Goal: Task Accomplishment & Management: Use online tool/utility

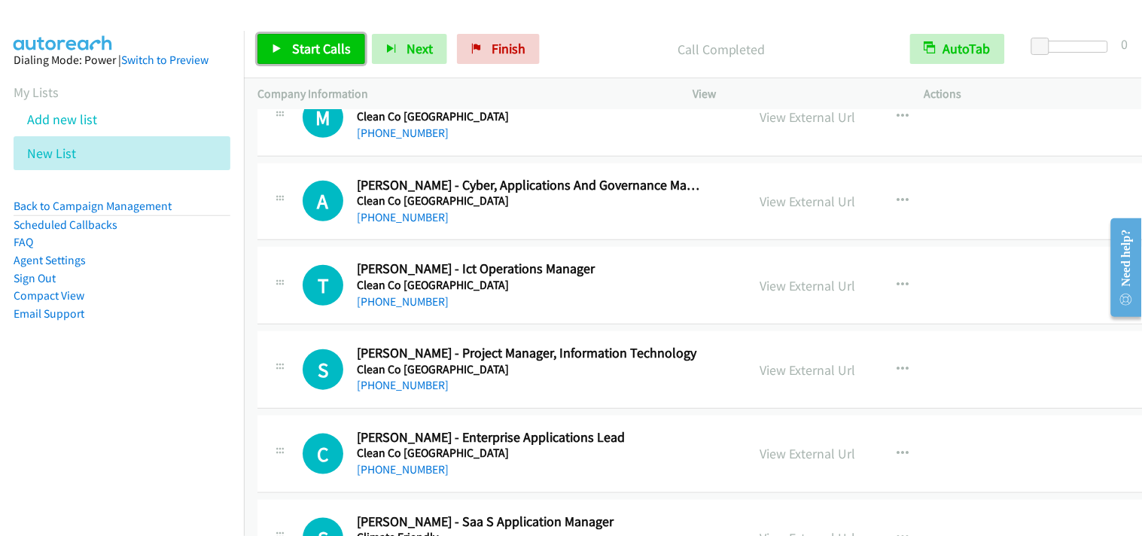
click at [287, 49] on link "Start Calls" at bounding box center [311, 49] width 108 height 30
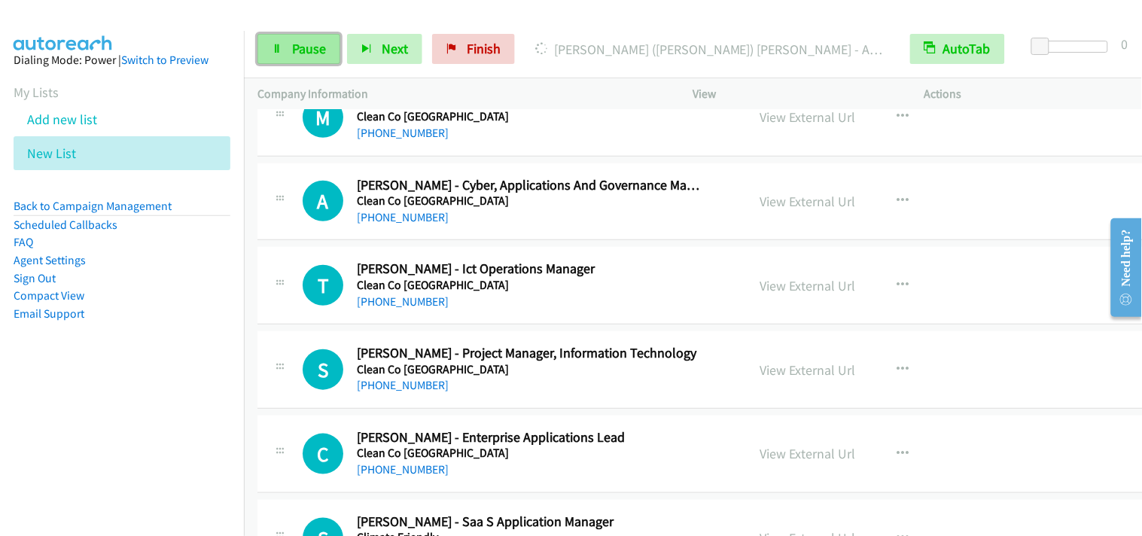
click at [284, 34] on link "Pause" at bounding box center [298, 49] width 83 height 30
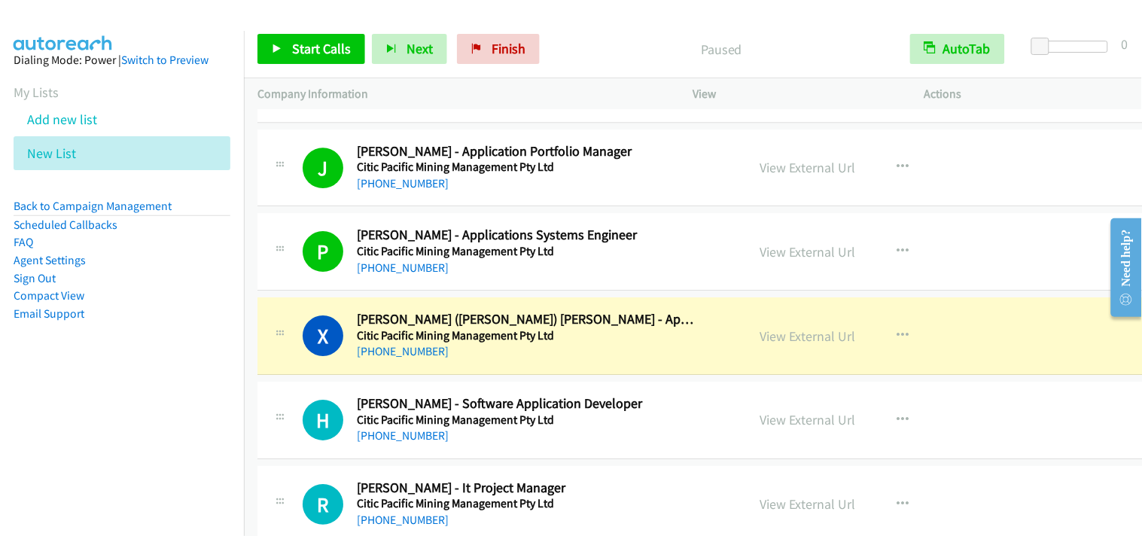
scroll to position [13127, 0]
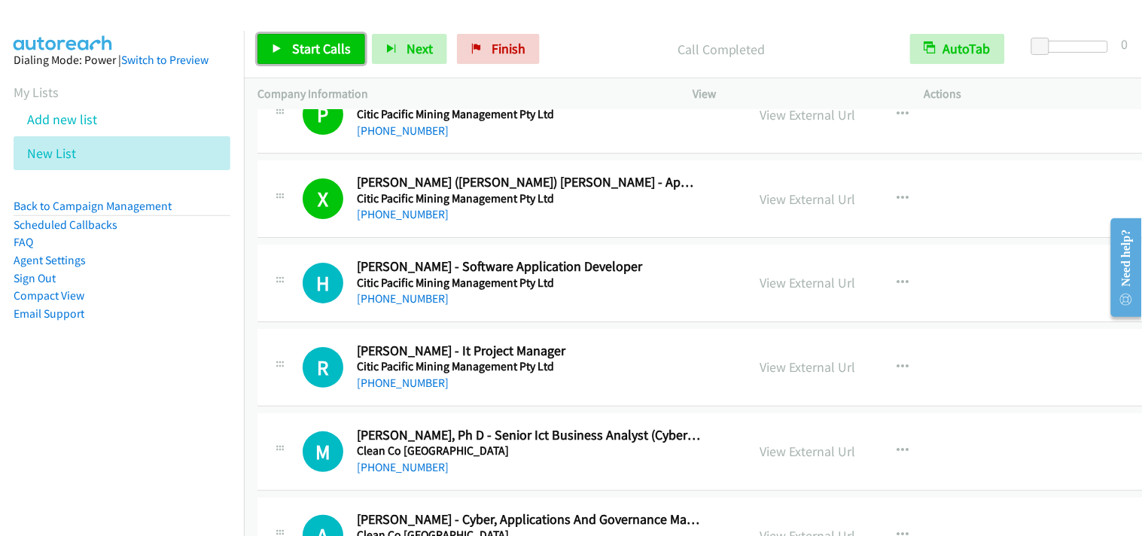
click at [331, 50] on span "Start Calls" at bounding box center [321, 48] width 59 height 17
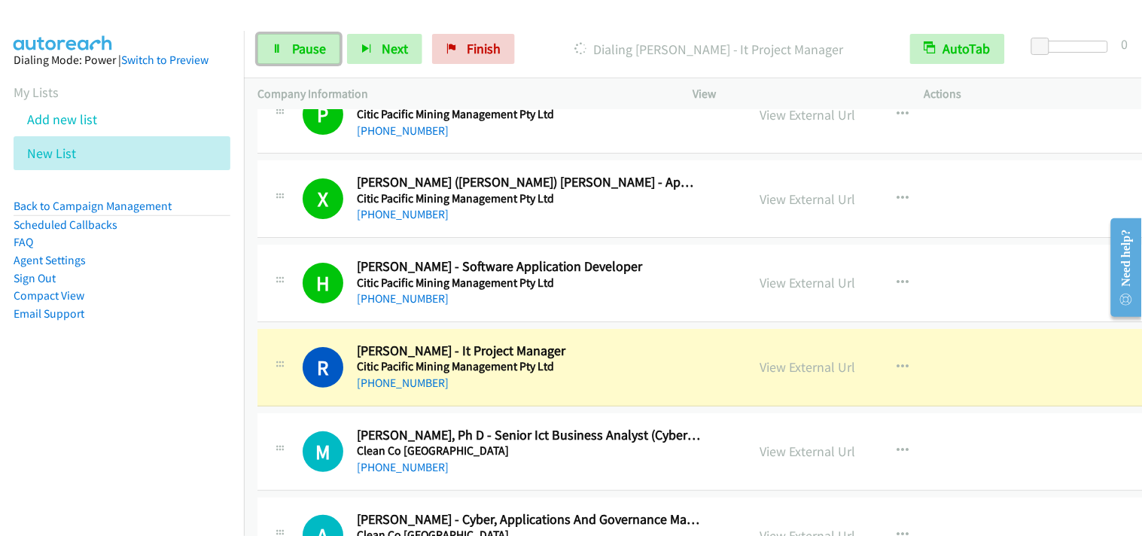
click at [302, 48] on span "Pause" at bounding box center [309, 48] width 34 height 17
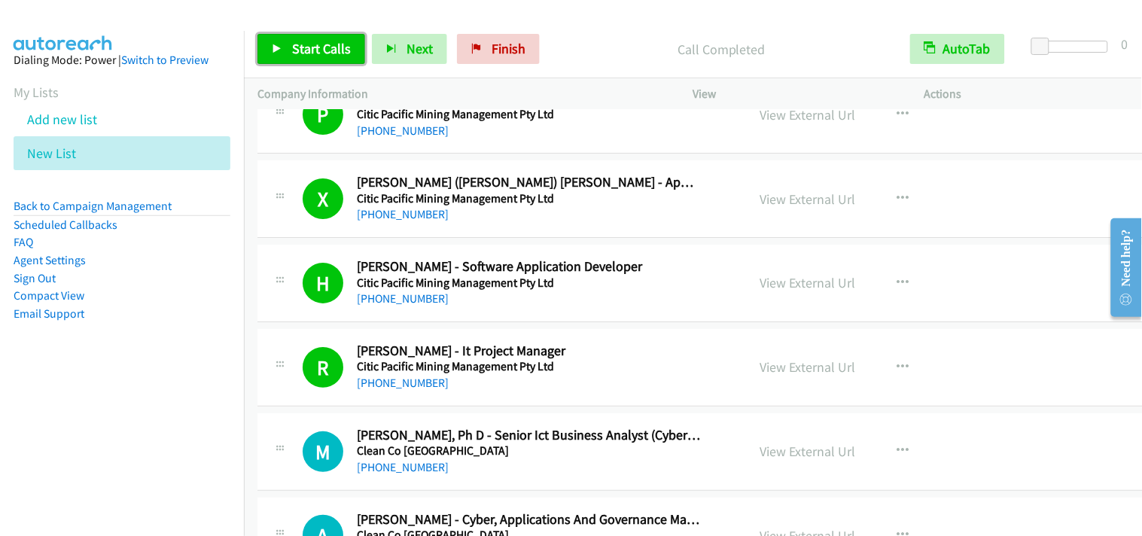
click at [672, 476] on div "[PHONE_NUMBER]" at bounding box center [529, 467] width 344 height 18
click at [333, 43] on span "Start Calls" at bounding box center [321, 48] width 59 height 17
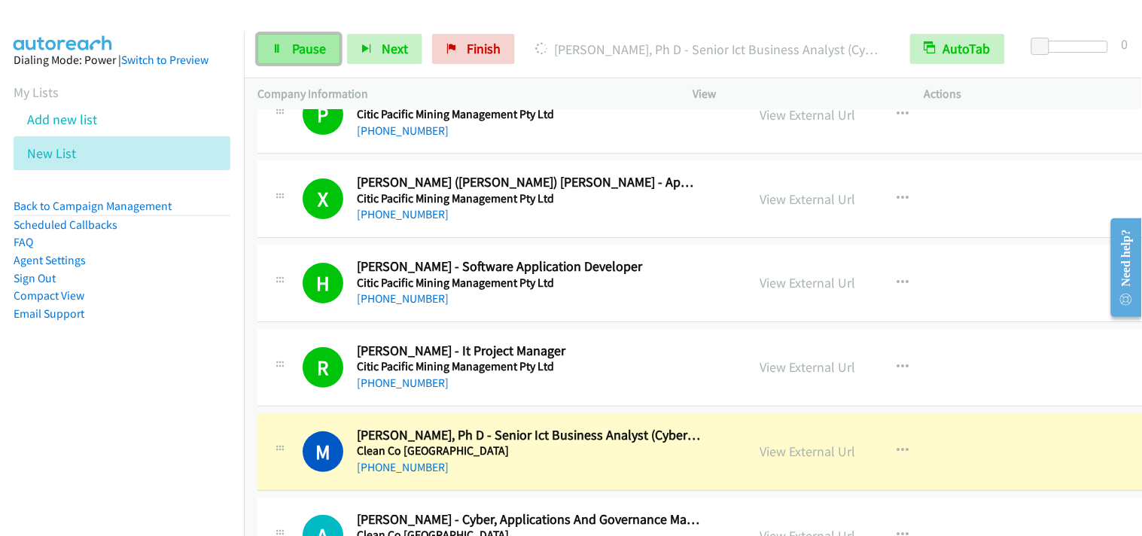
click at [321, 51] on span "Pause" at bounding box center [309, 48] width 34 height 17
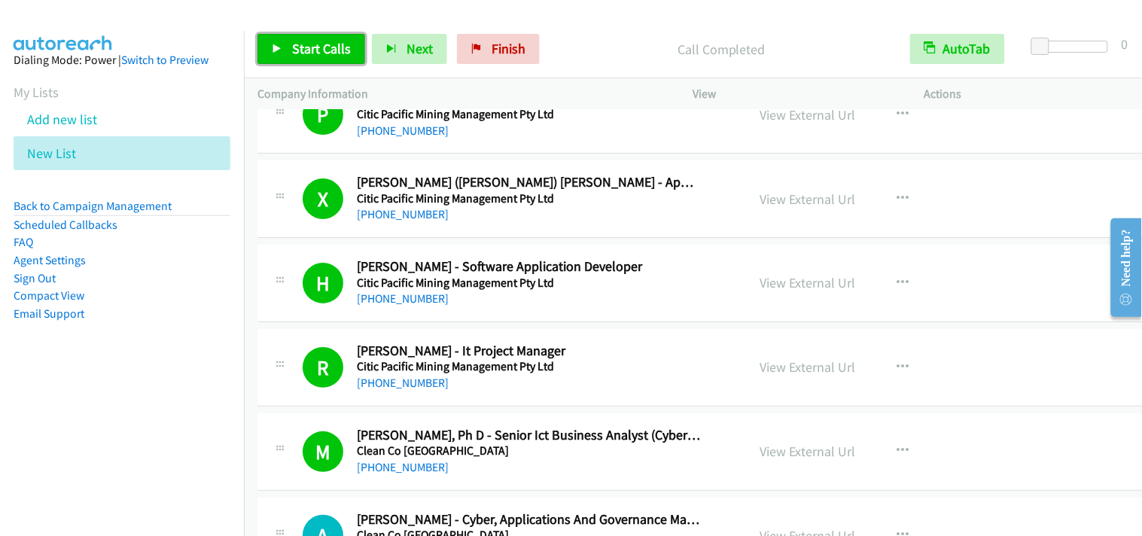
click at [307, 56] on span "Start Calls" at bounding box center [321, 48] width 59 height 17
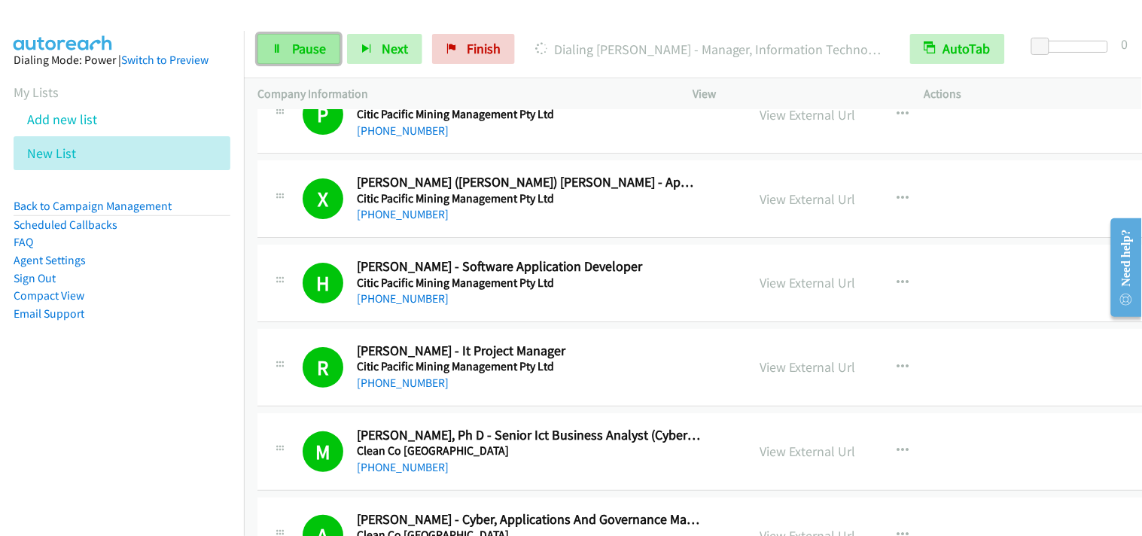
click at [279, 53] on icon at bounding box center [277, 49] width 11 height 11
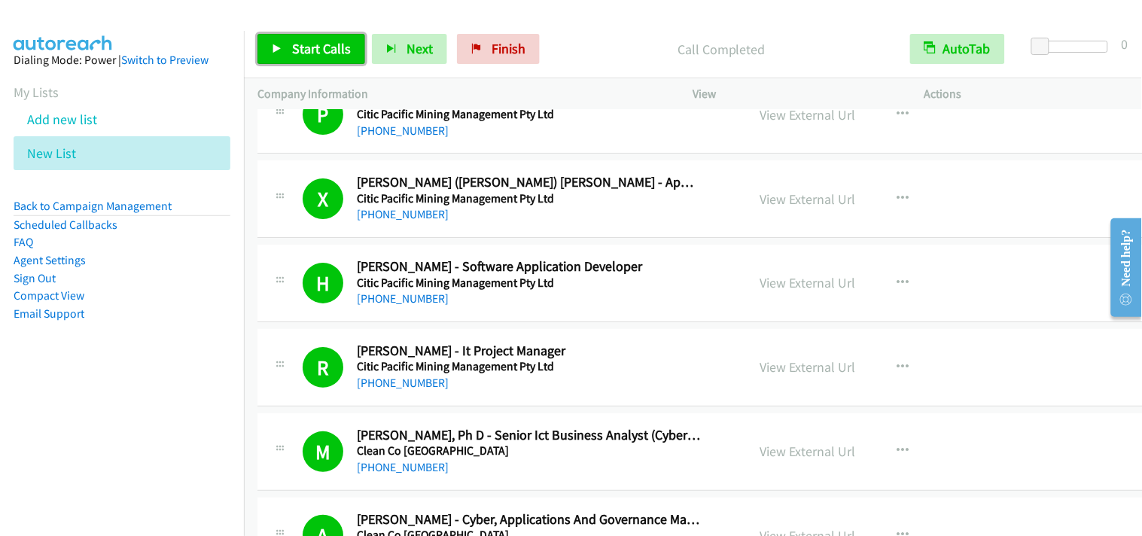
click at [318, 43] on span "Start Calls" at bounding box center [321, 48] width 59 height 17
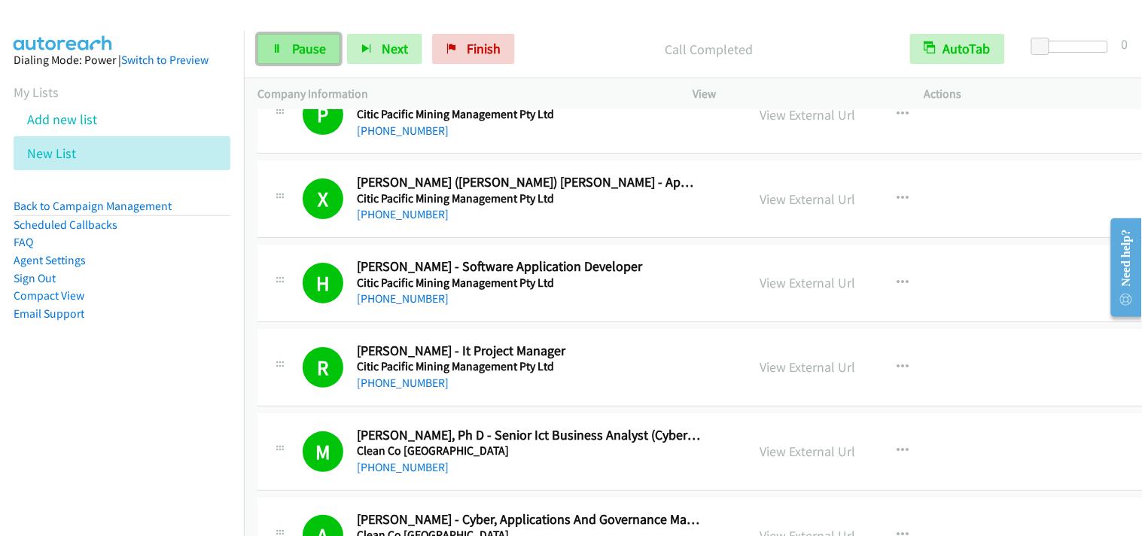
click at [321, 47] on span "Pause" at bounding box center [309, 48] width 34 height 17
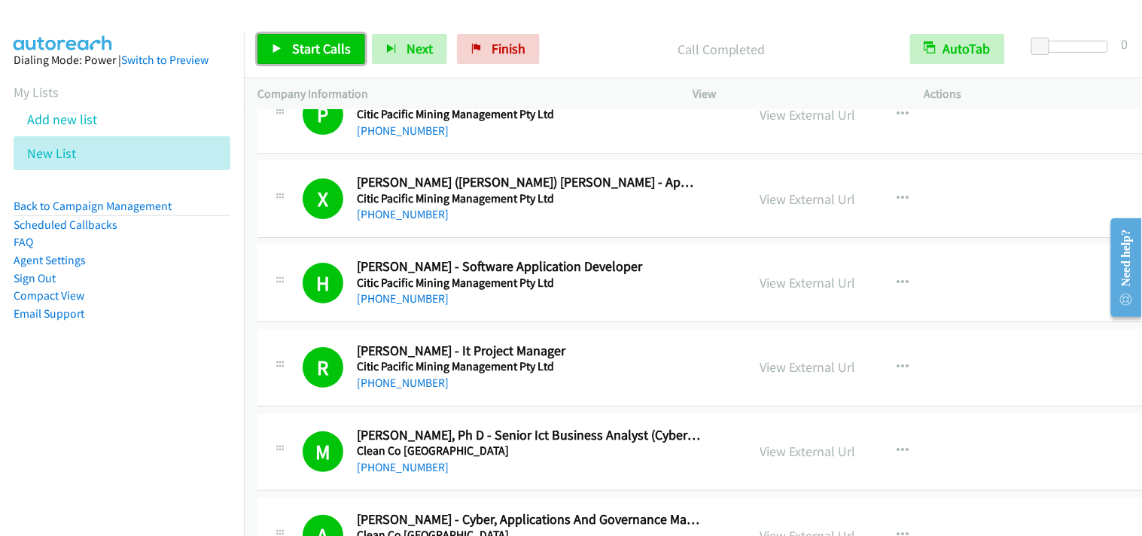
click at [275, 56] on link "Start Calls" at bounding box center [311, 49] width 108 height 30
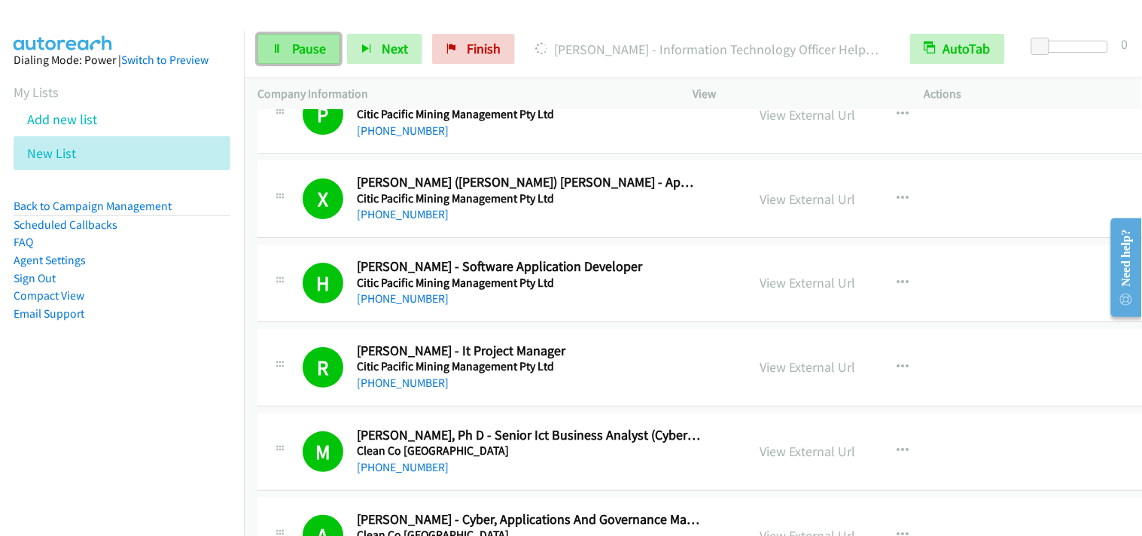
click at [292, 48] on span "Pause" at bounding box center [309, 48] width 34 height 17
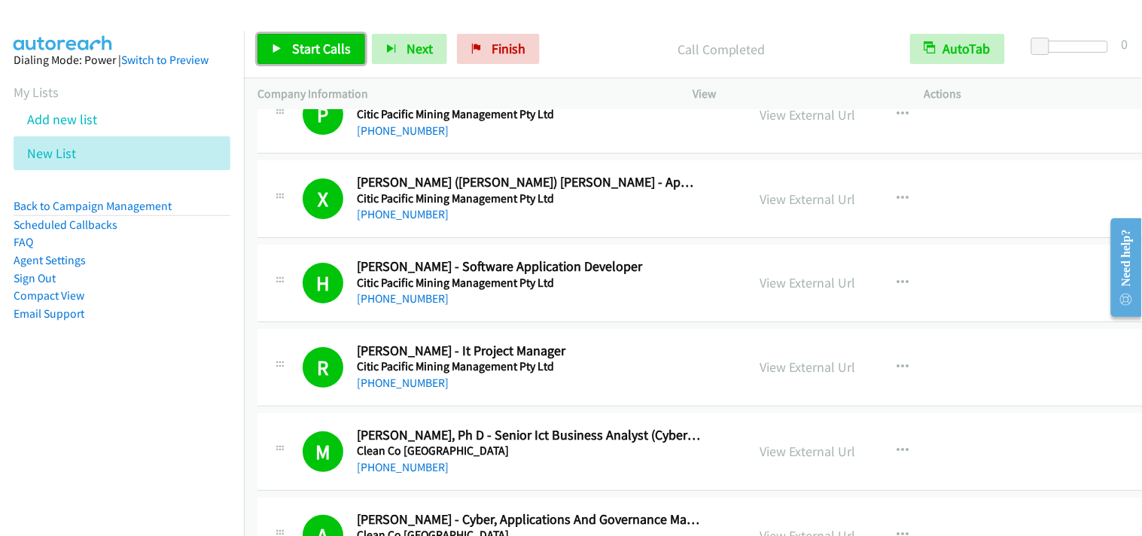
click at [333, 49] on span "Start Calls" at bounding box center [321, 48] width 59 height 17
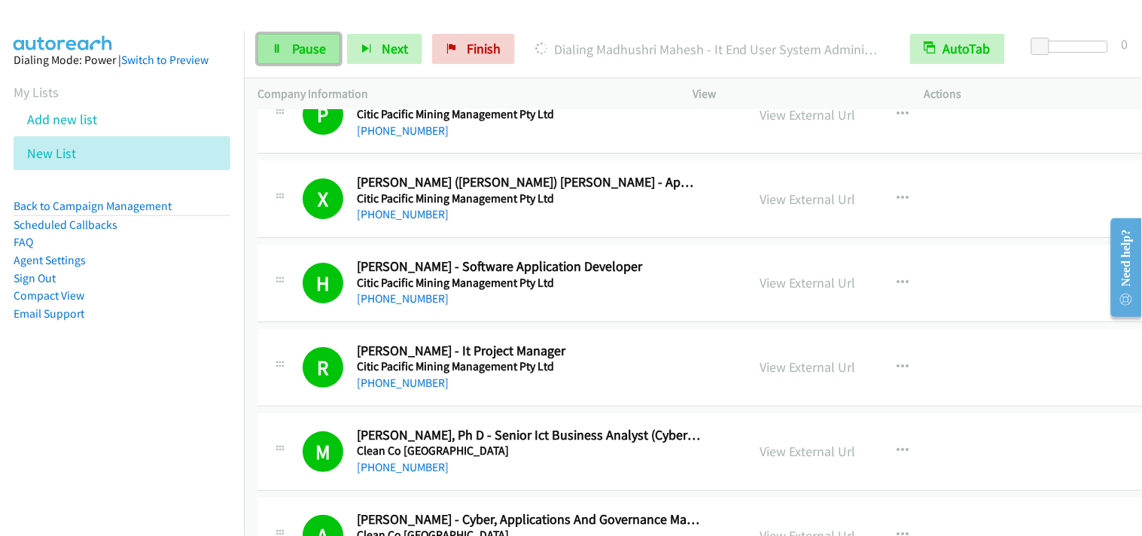
click at [305, 41] on span "Pause" at bounding box center [309, 48] width 34 height 17
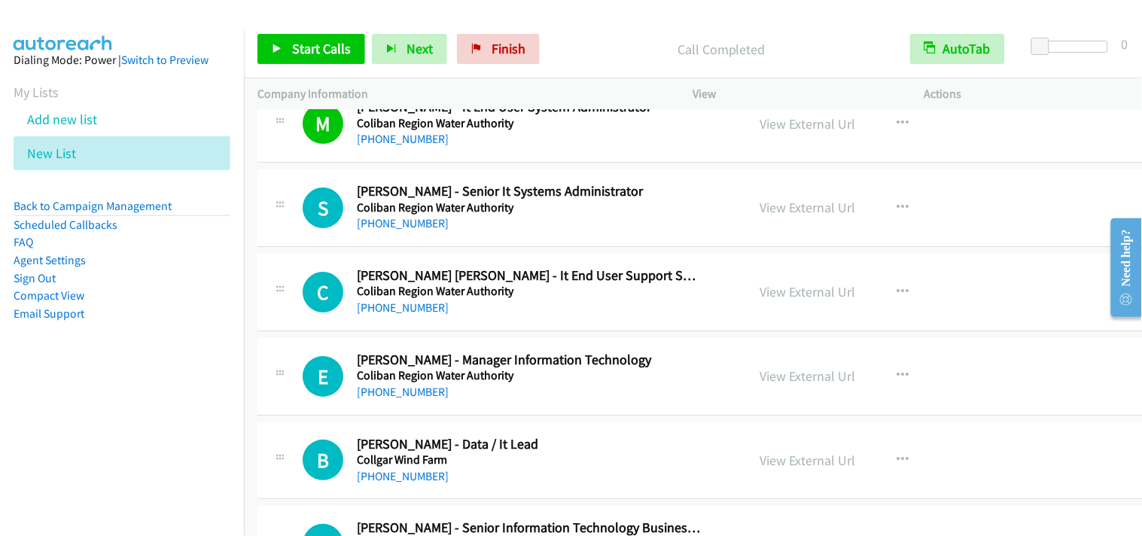
scroll to position [14465, 0]
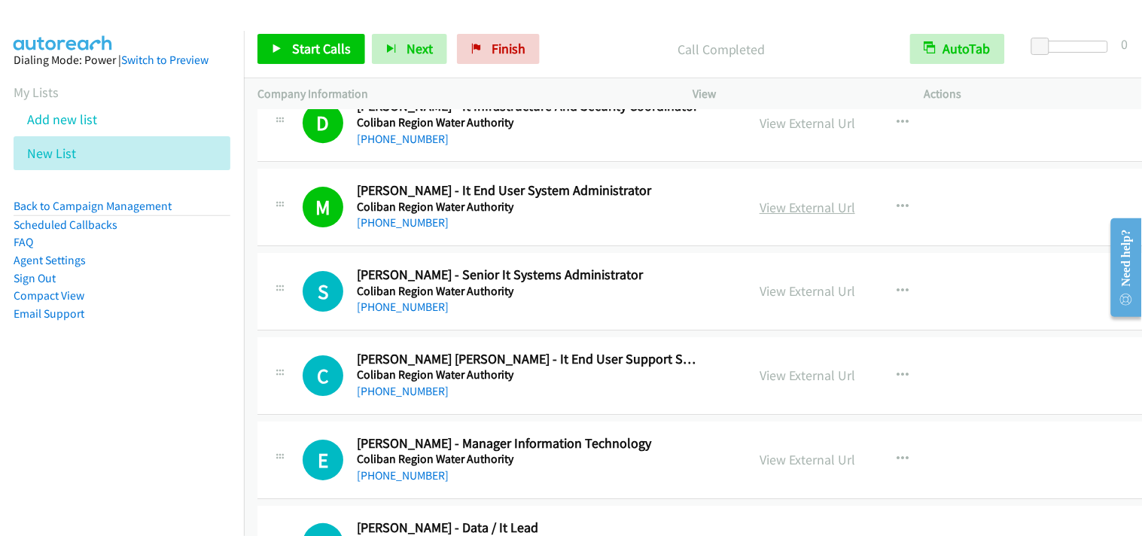
click at [759, 216] on link "View External Url" at bounding box center [807, 207] width 96 height 17
click at [350, 50] on link "Start Calls" at bounding box center [311, 49] width 108 height 30
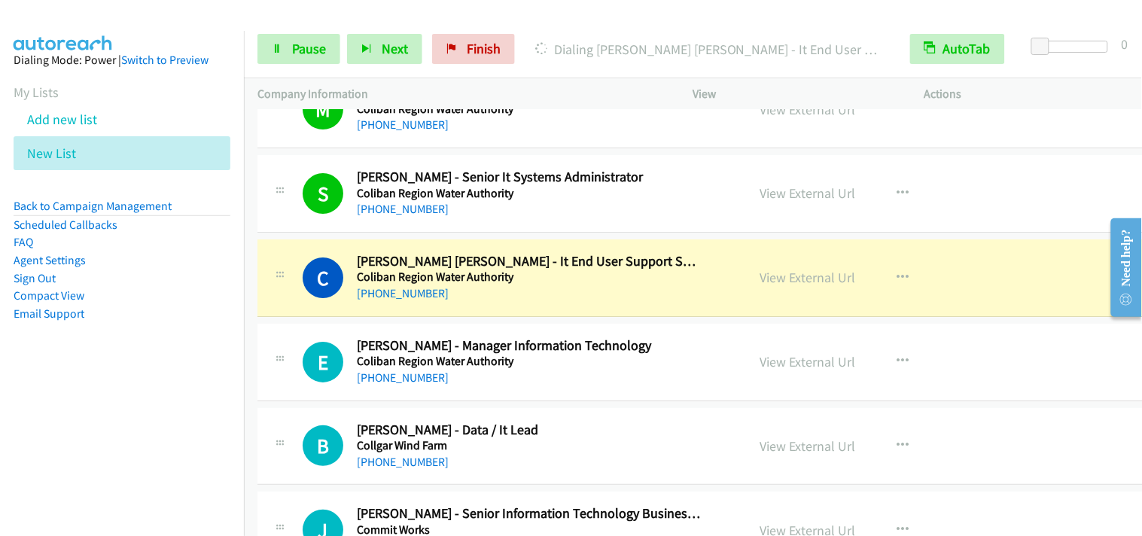
scroll to position [14632, 0]
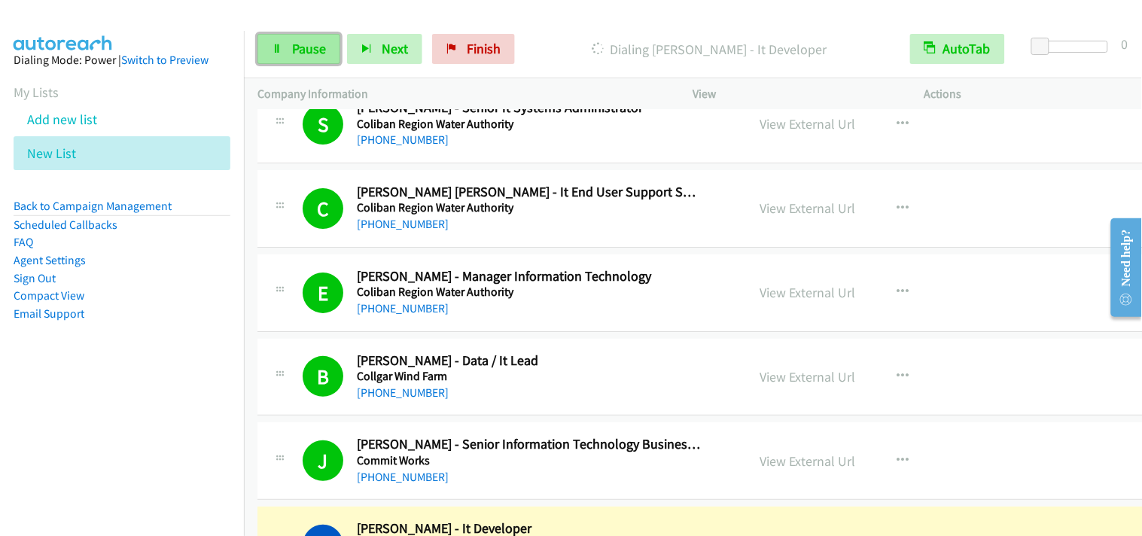
click at [266, 43] on link "Pause" at bounding box center [298, 49] width 83 height 30
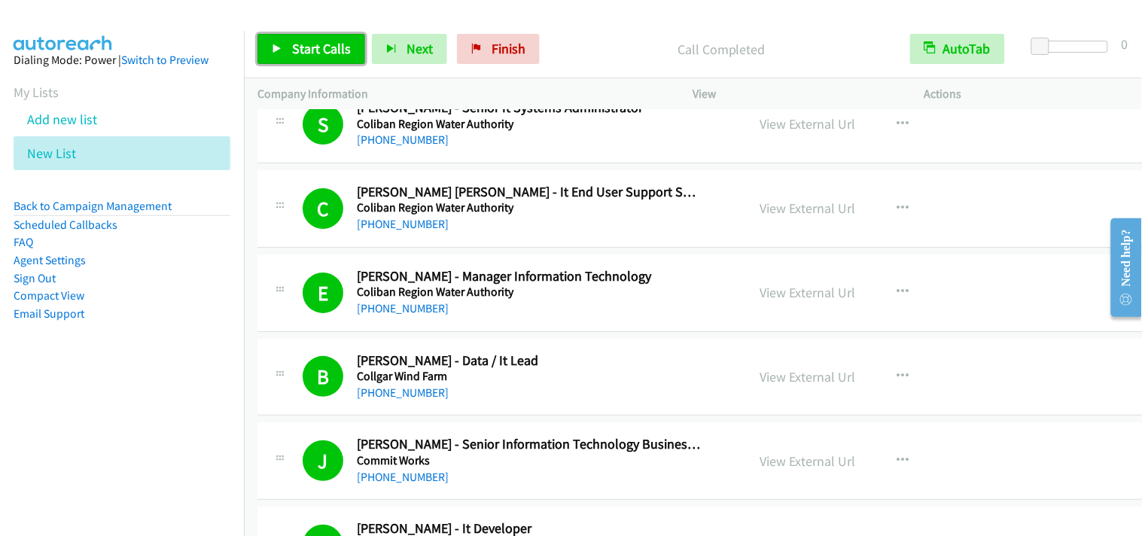
click at [290, 44] on link "Start Calls" at bounding box center [311, 49] width 108 height 30
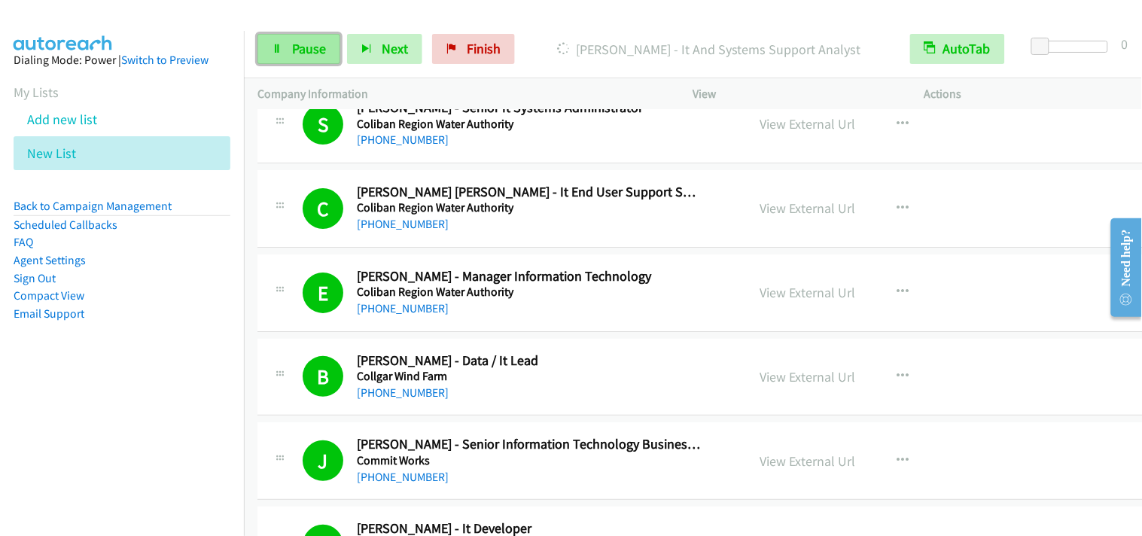
click at [289, 50] on link "Pause" at bounding box center [298, 49] width 83 height 30
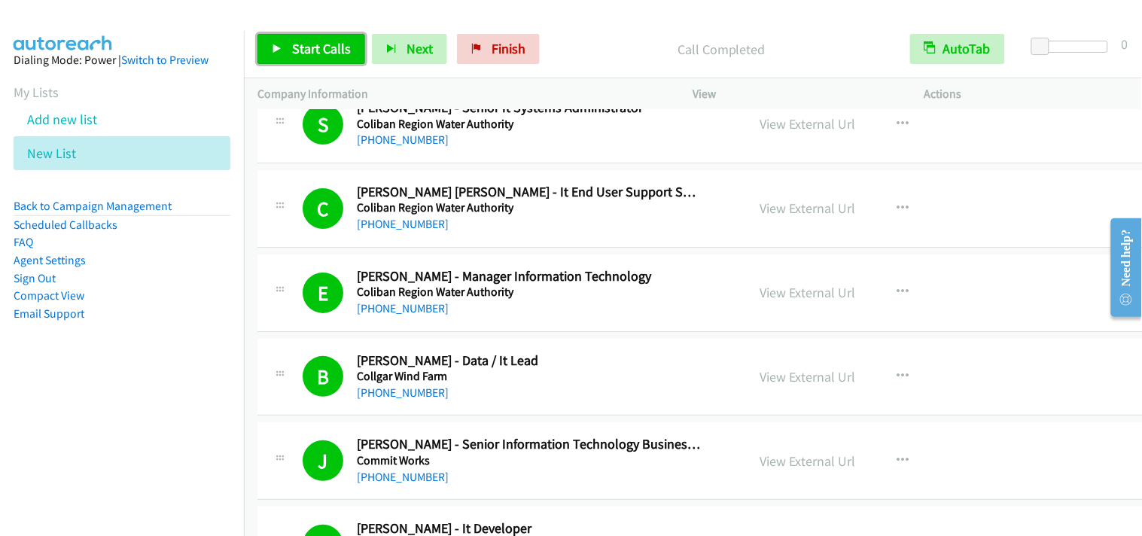
click at [331, 53] on span "Start Calls" at bounding box center [321, 48] width 59 height 17
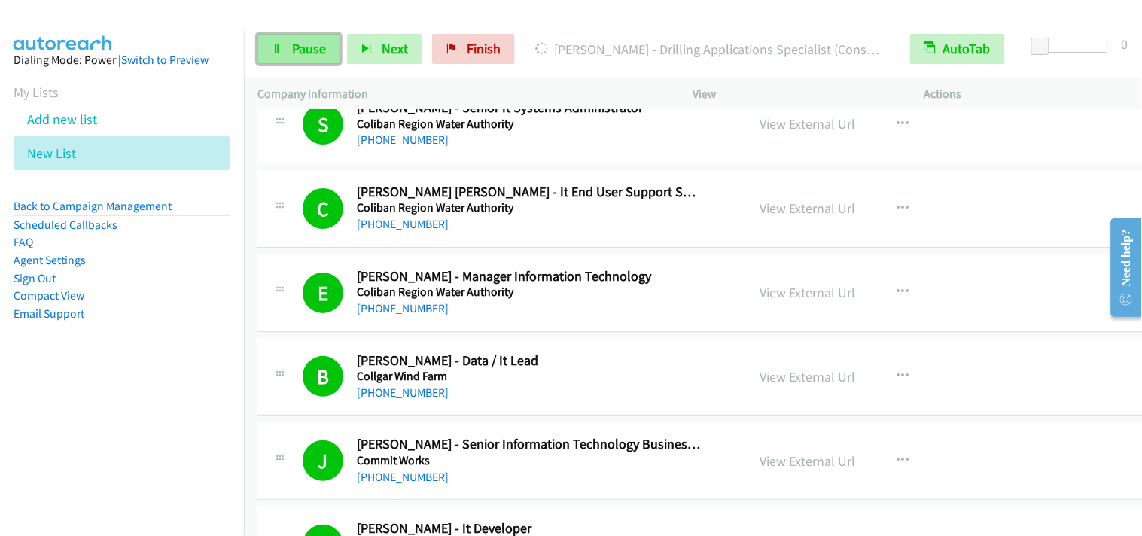
click at [303, 57] on link "Pause" at bounding box center [298, 49] width 83 height 30
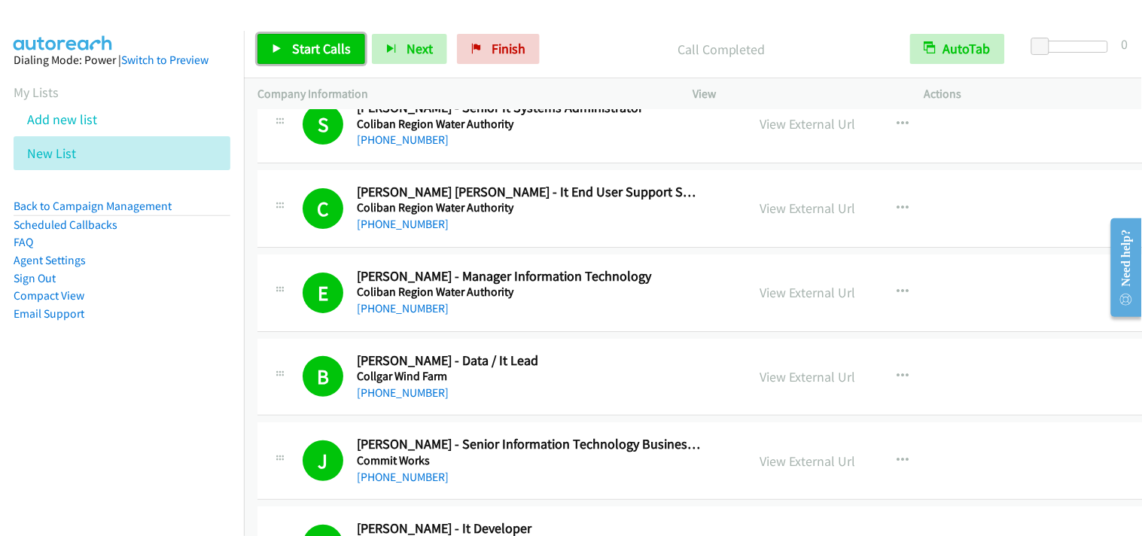
click at [331, 46] on span "Start Calls" at bounding box center [321, 48] width 59 height 17
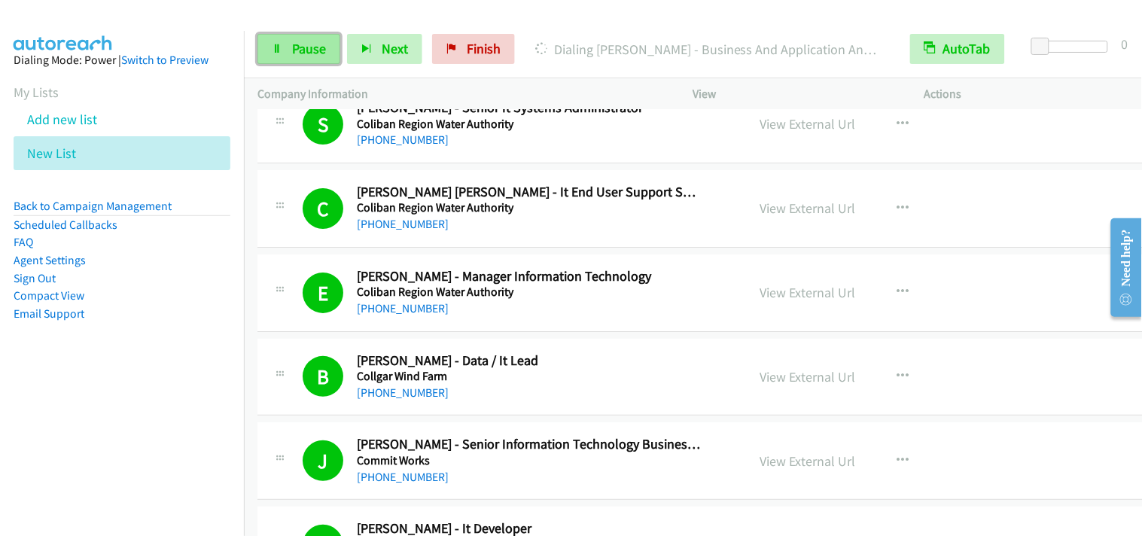
click at [331, 53] on link "Pause" at bounding box center [298, 49] width 83 height 30
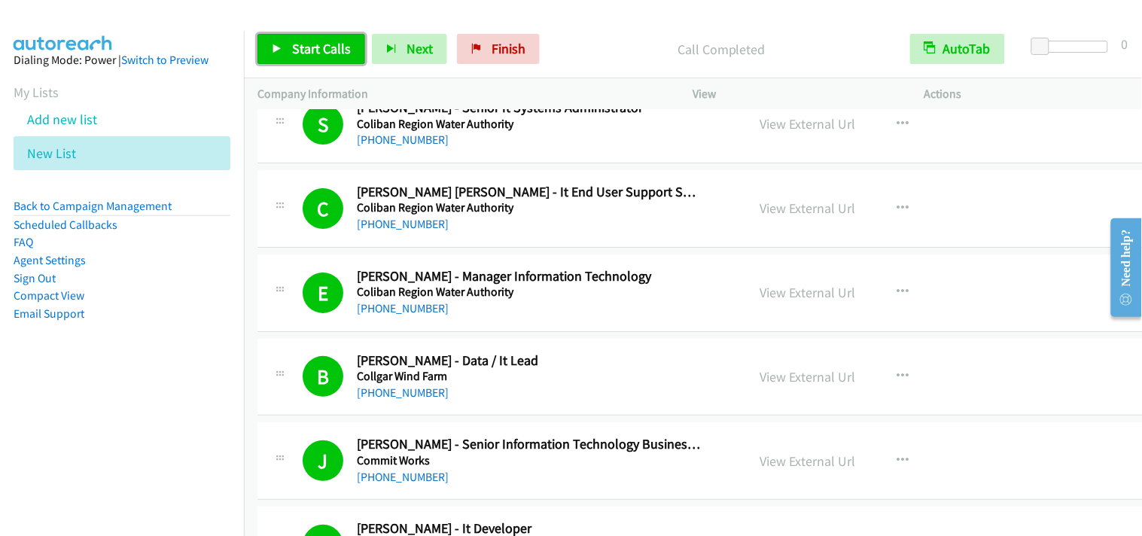
click at [334, 56] on span "Start Calls" at bounding box center [321, 48] width 59 height 17
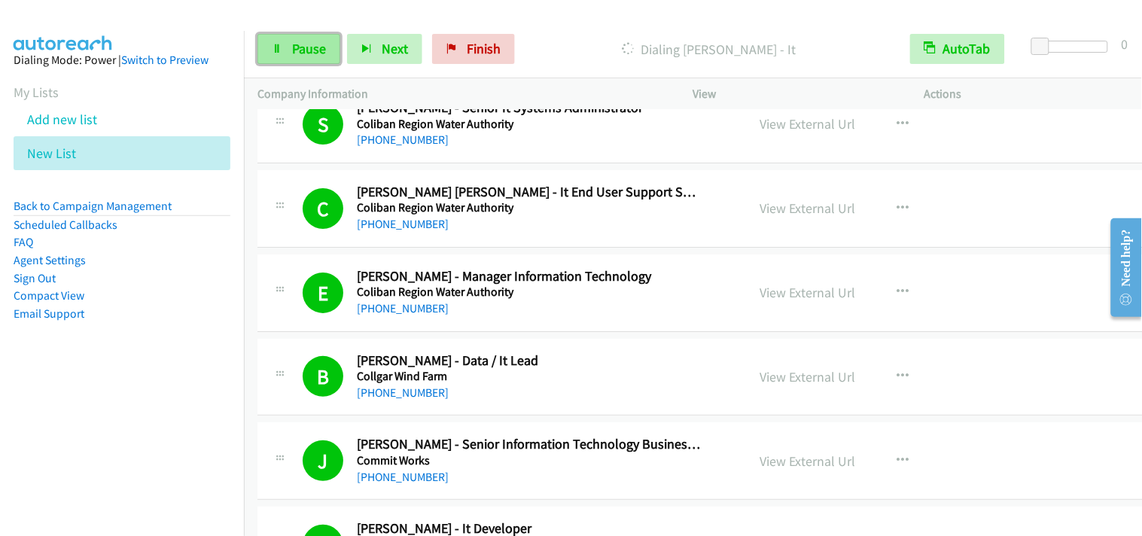
click at [303, 53] on span "Pause" at bounding box center [309, 48] width 34 height 17
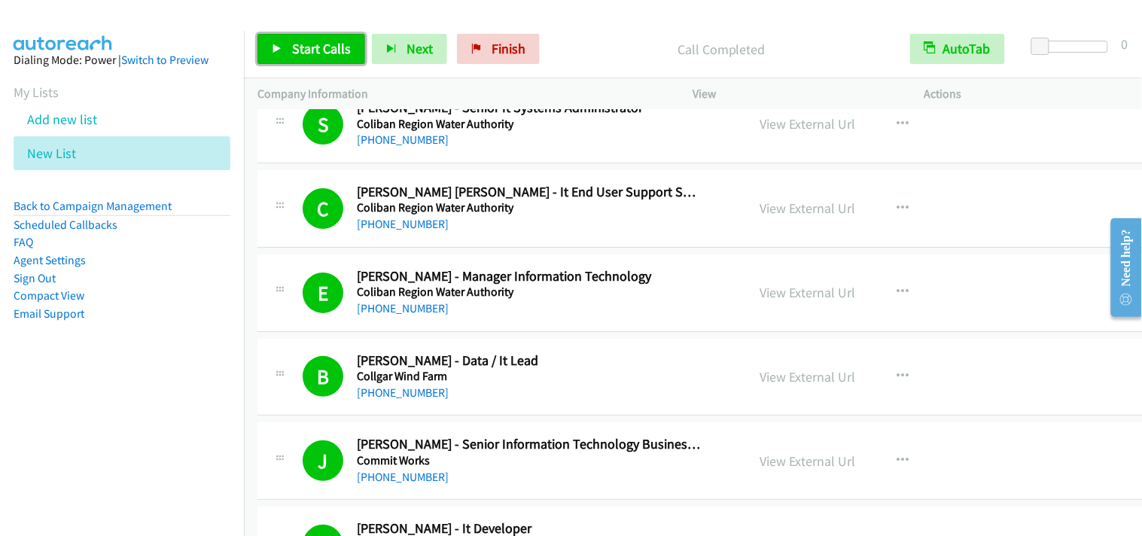
click at [334, 41] on span "Start Calls" at bounding box center [321, 48] width 59 height 17
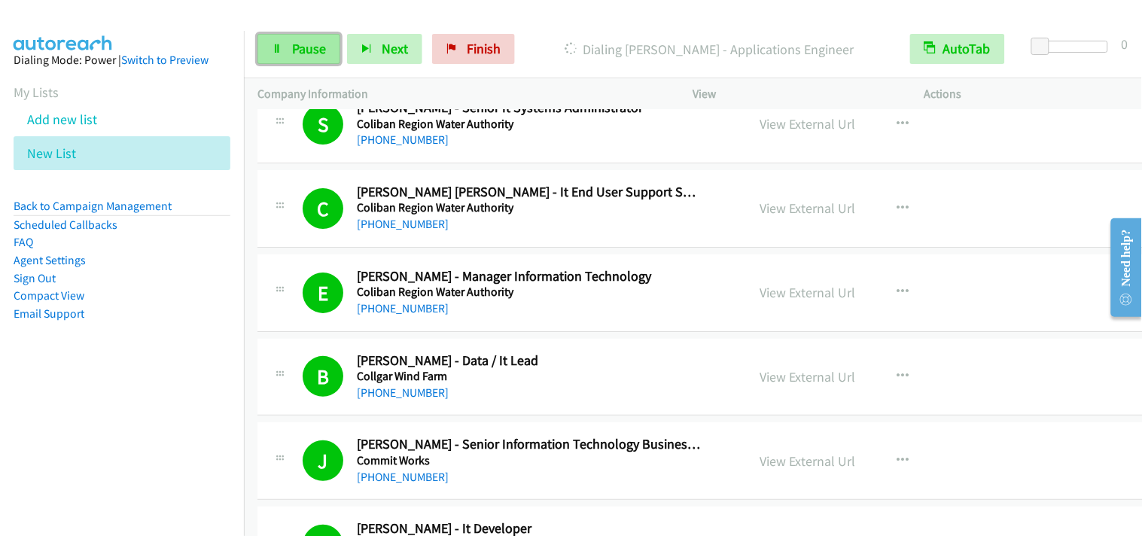
click at [289, 44] on link "Pause" at bounding box center [298, 49] width 83 height 30
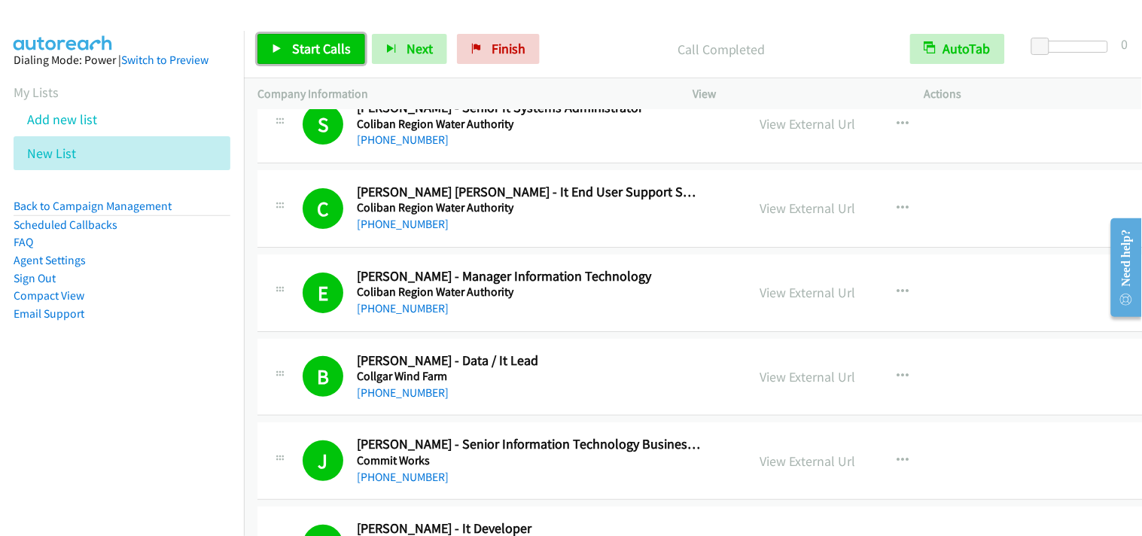
click at [333, 44] on span "Start Calls" at bounding box center [321, 48] width 59 height 17
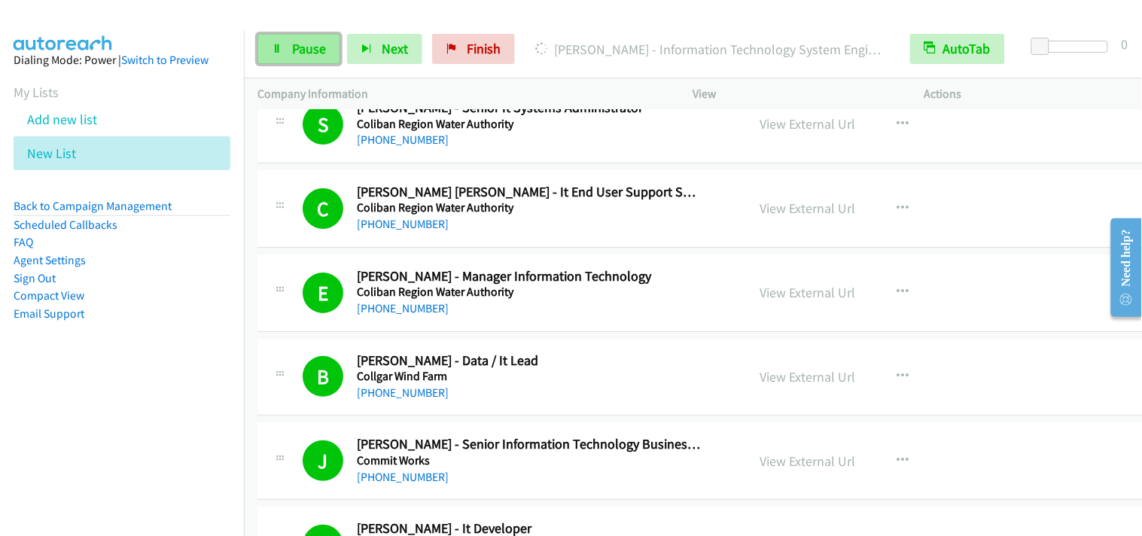
click at [319, 38] on link "Pause" at bounding box center [298, 49] width 83 height 30
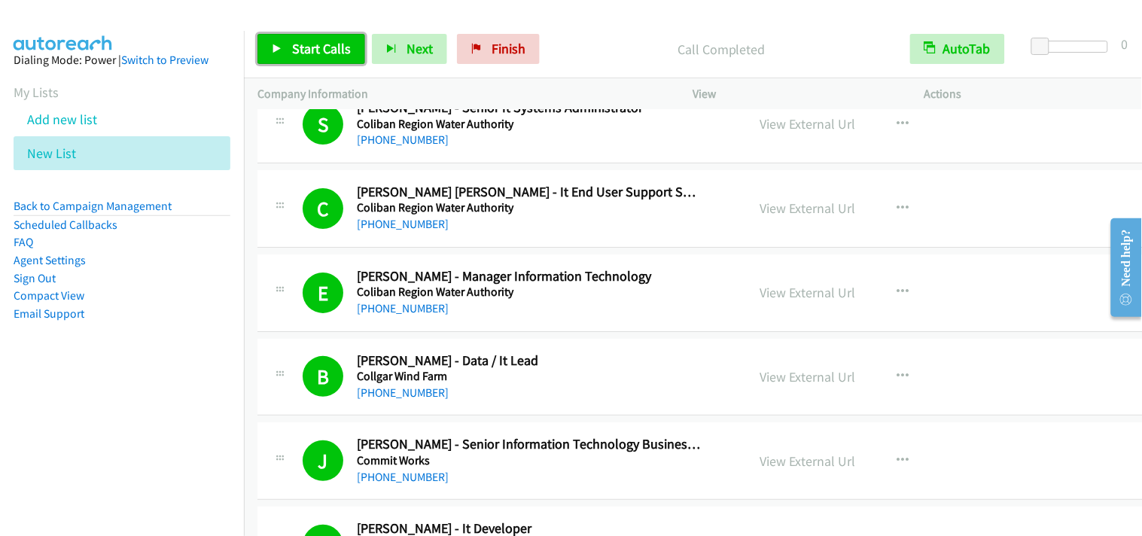
click at [300, 39] on link "Start Calls" at bounding box center [311, 49] width 108 height 30
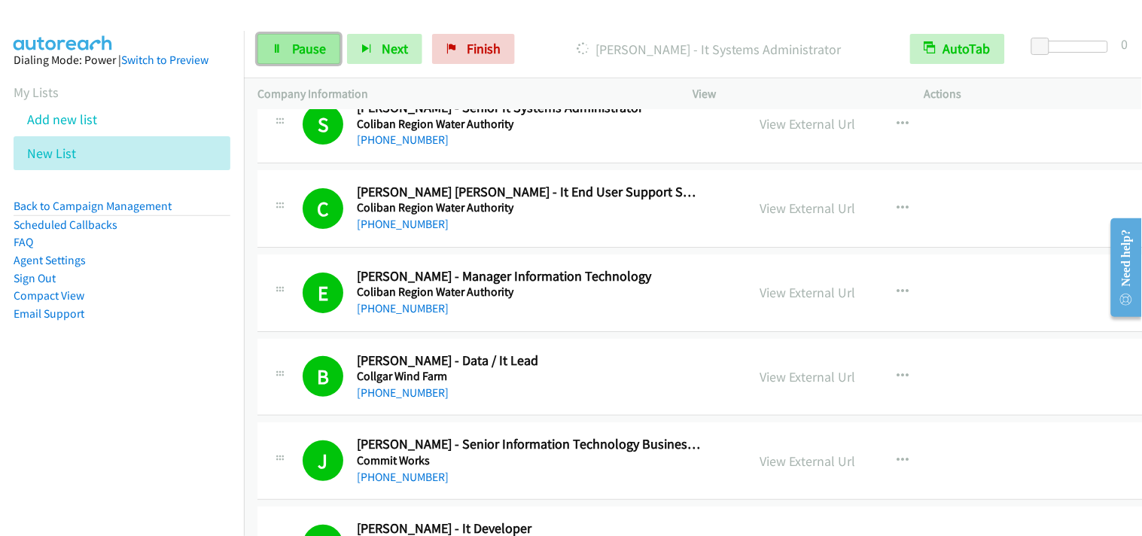
click at [273, 56] on link "Pause" at bounding box center [298, 49] width 83 height 30
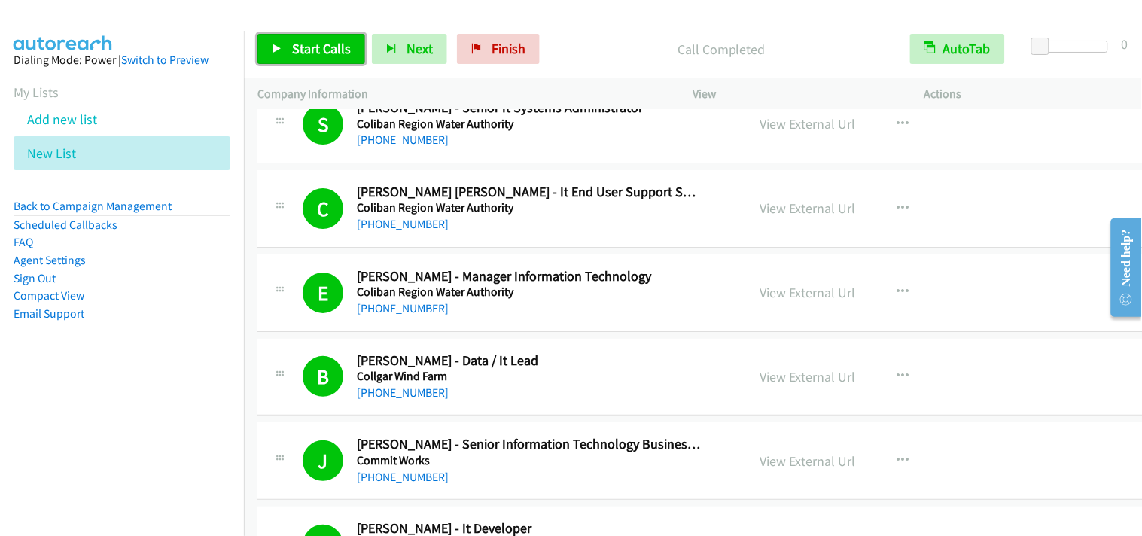
click at [304, 35] on link "Start Calls" at bounding box center [311, 49] width 108 height 30
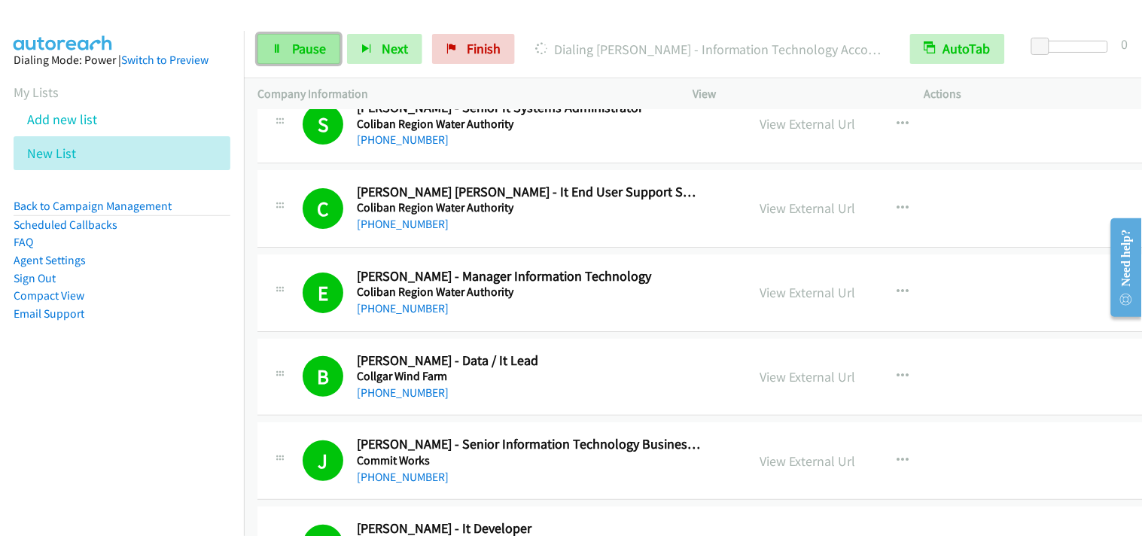
click at [322, 59] on link "Pause" at bounding box center [298, 49] width 83 height 30
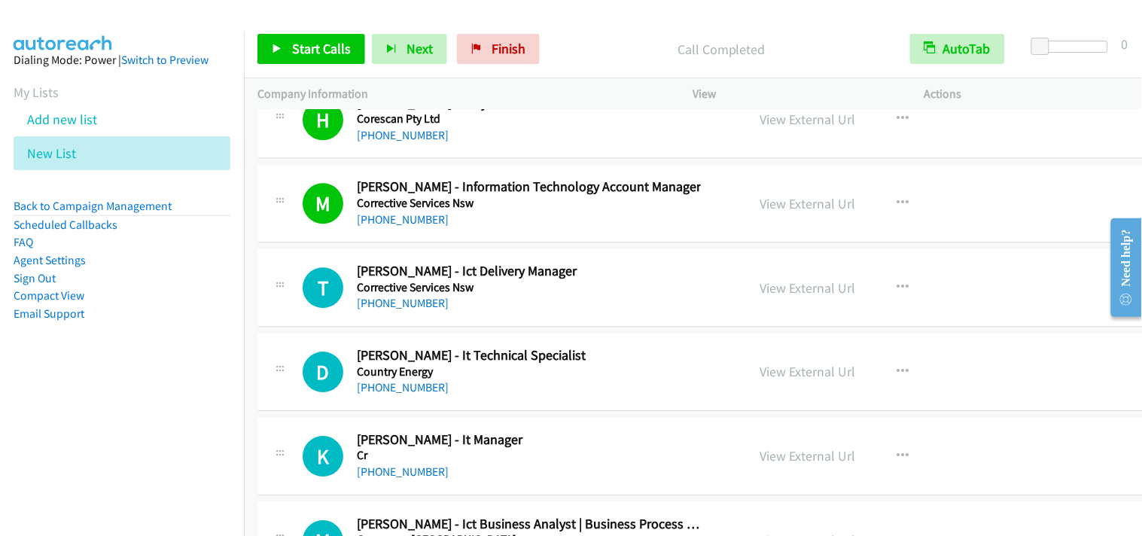
scroll to position [15635, 0]
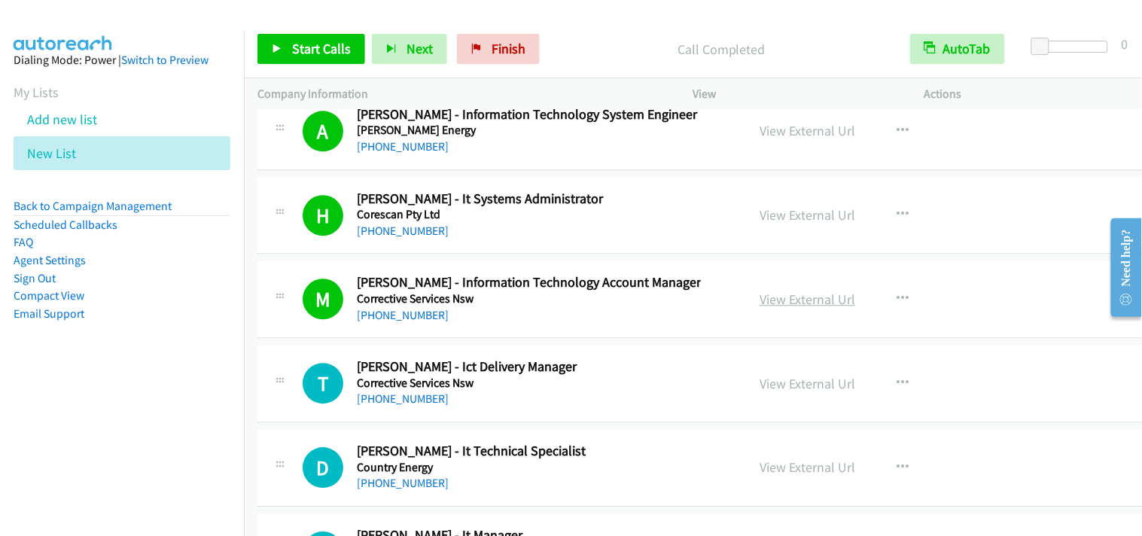
click at [801, 299] on link "View External Url" at bounding box center [807, 298] width 96 height 17
click at [296, 38] on link "Start Calls" at bounding box center [311, 49] width 108 height 30
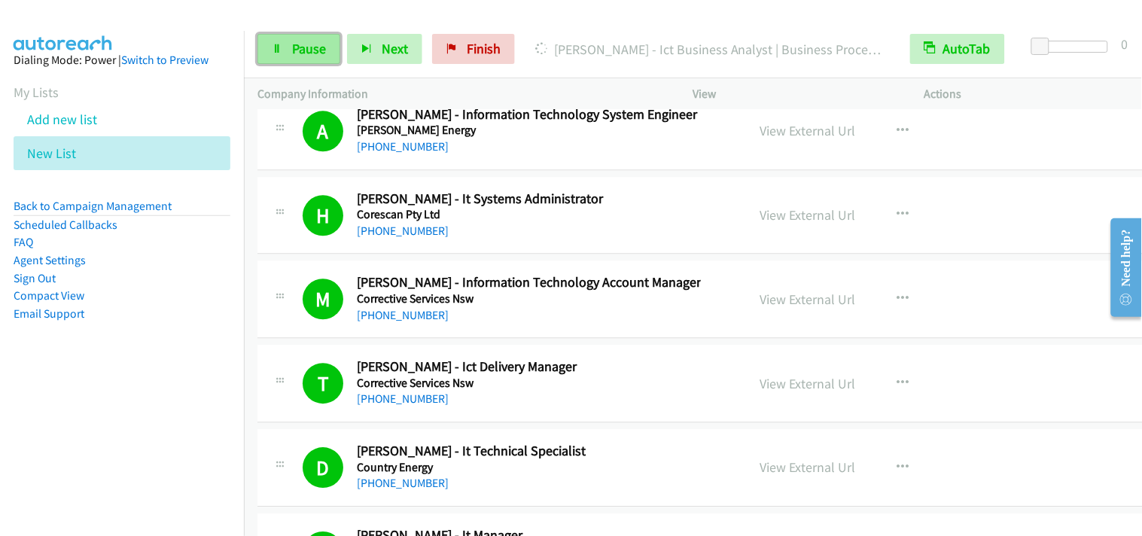
click at [303, 53] on span "Pause" at bounding box center [309, 48] width 34 height 17
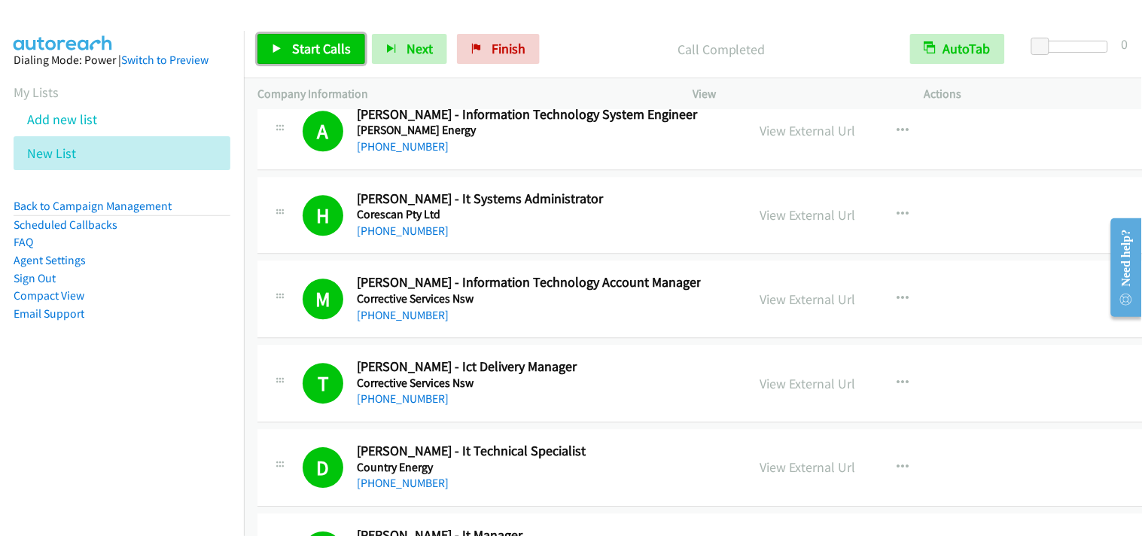
click at [341, 44] on span "Start Calls" at bounding box center [321, 48] width 59 height 17
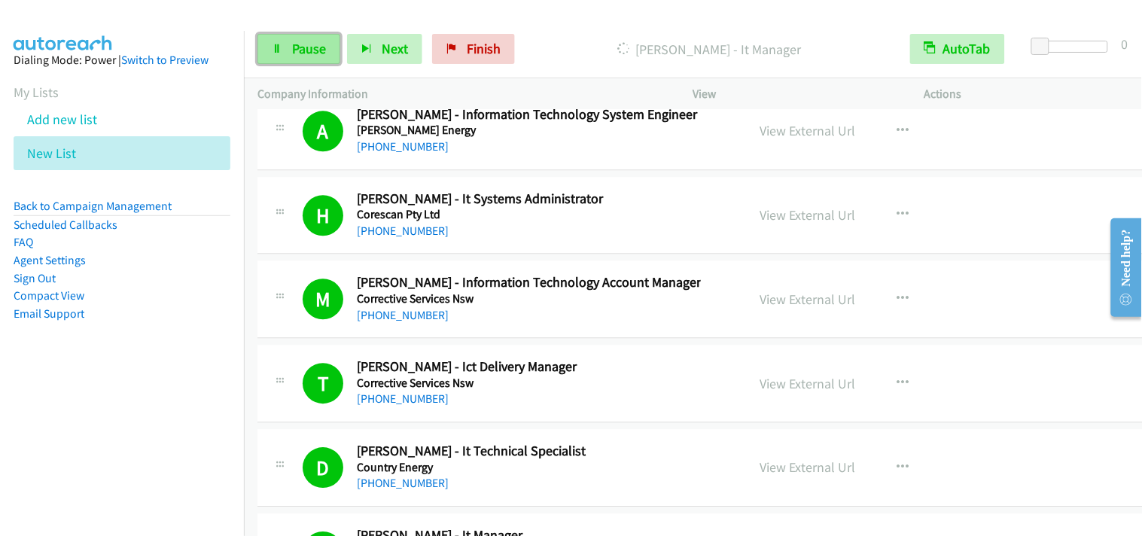
click at [320, 55] on span "Pause" at bounding box center [309, 48] width 34 height 17
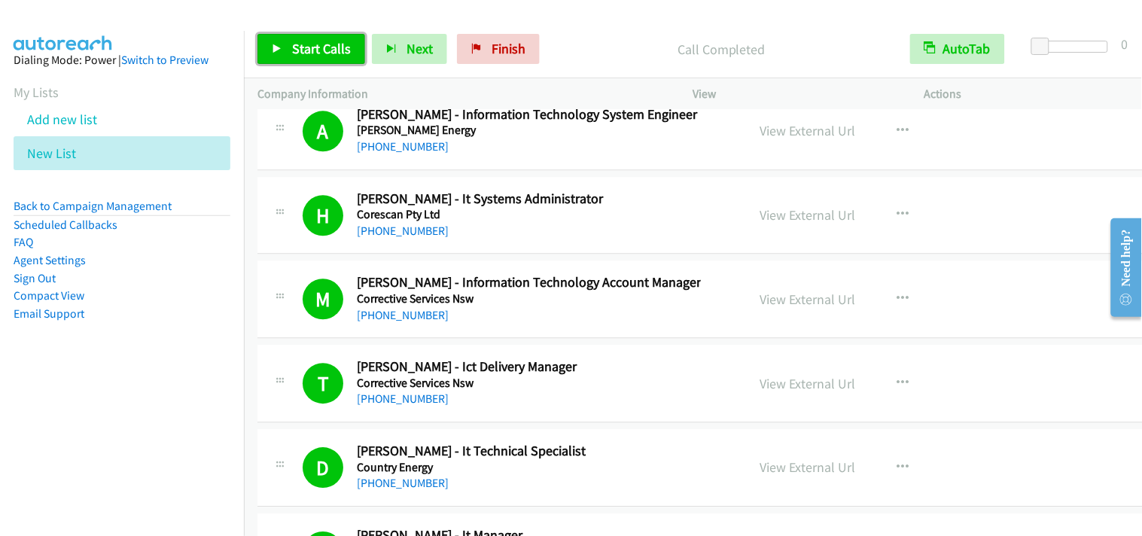
click at [295, 47] on span "Start Calls" at bounding box center [321, 48] width 59 height 17
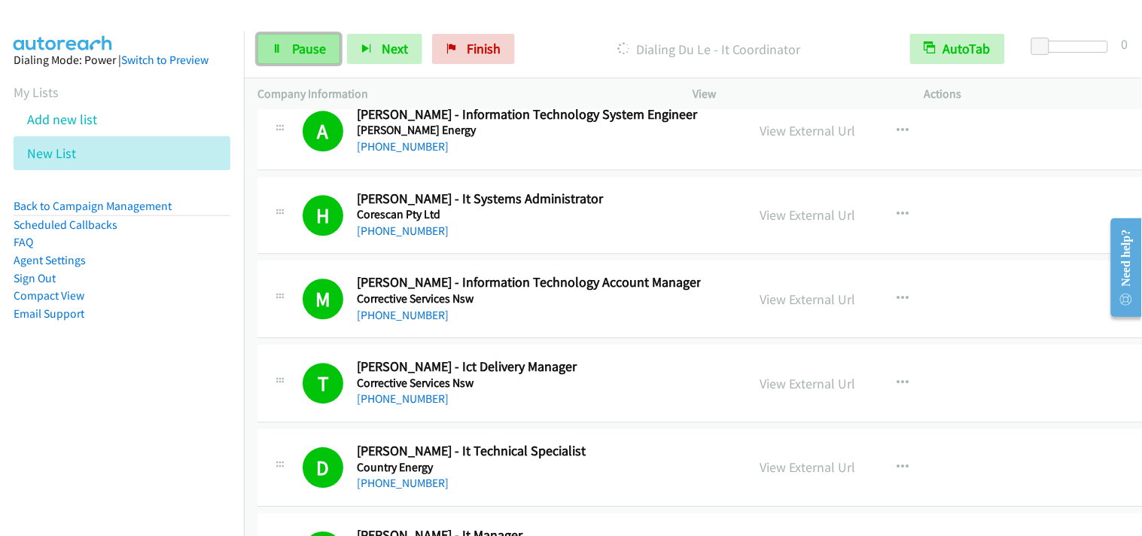
click at [295, 47] on span "Pause" at bounding box center [309, 48] width 34 height 17
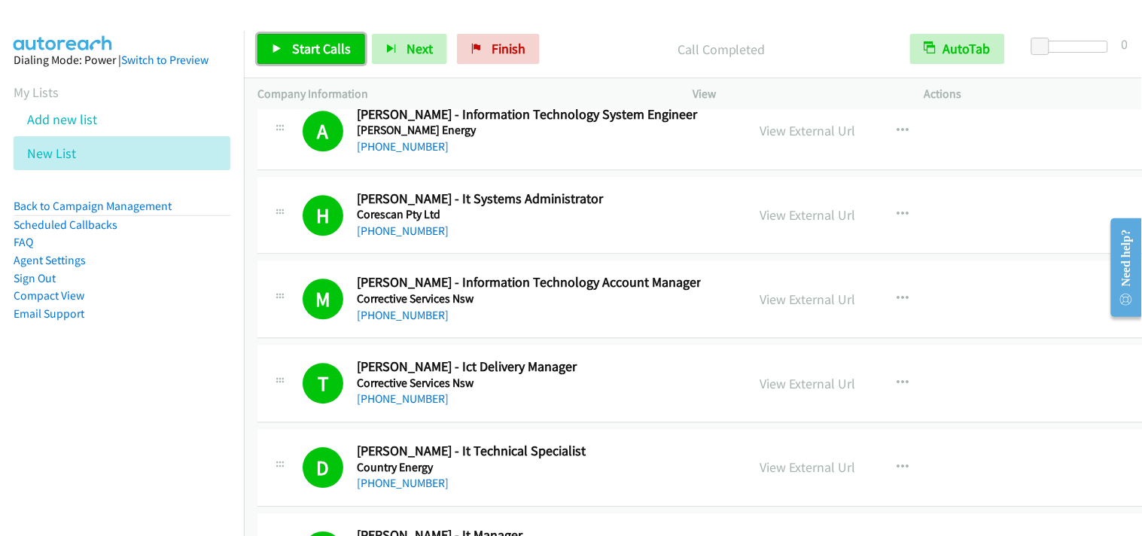
click at [316, 53] on span "Start Calls" at bounding box center [321, 48] width 59 height 17
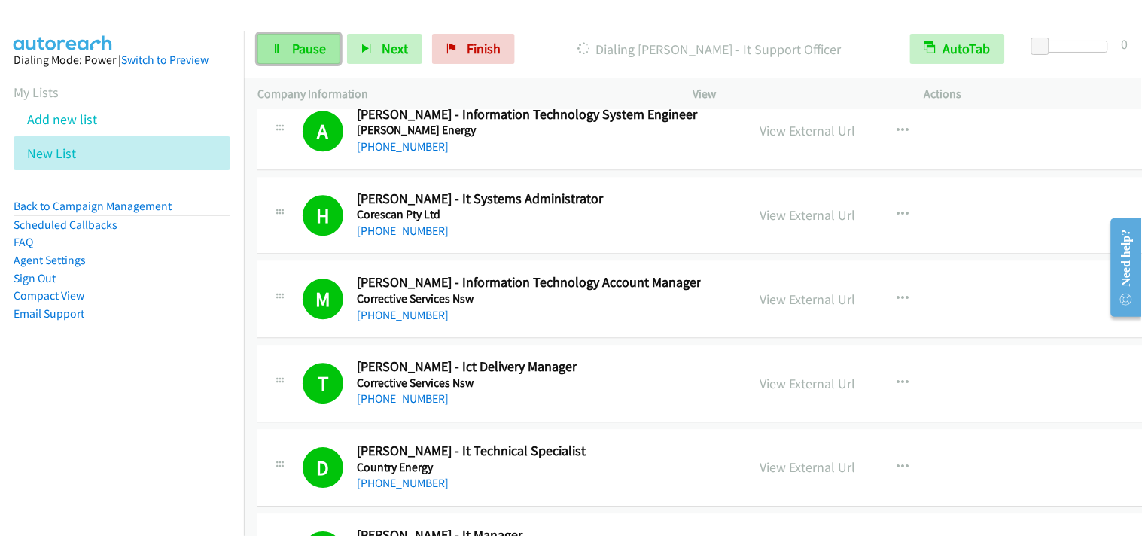
click at [311, 50] on span "Pause" at bounding box center [309, 48] width 34 height 17
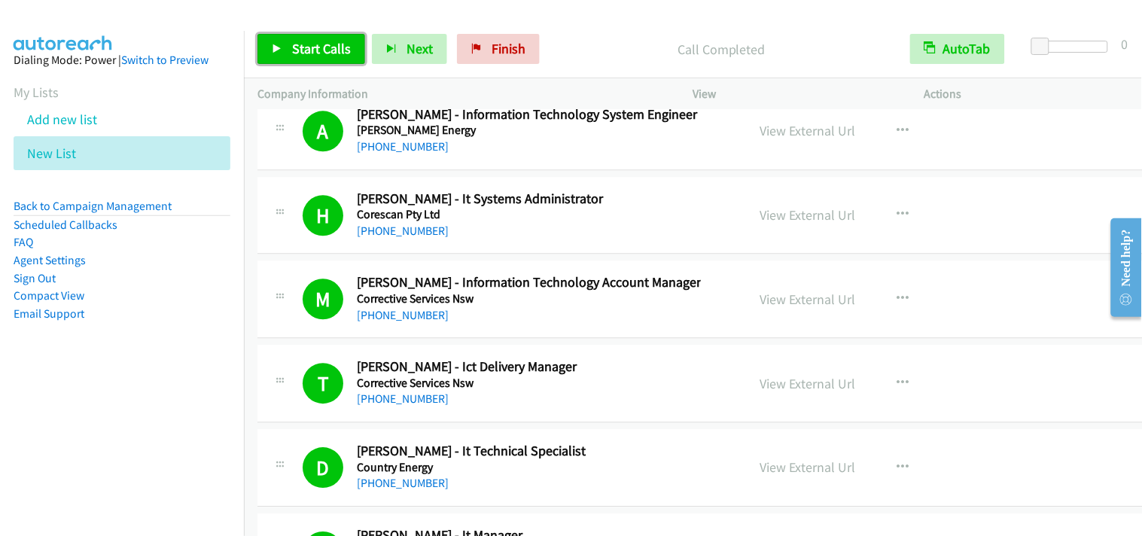
click at [283, 47] on link "Start Calls" at bounding box center [311, 49] width 108 height 30
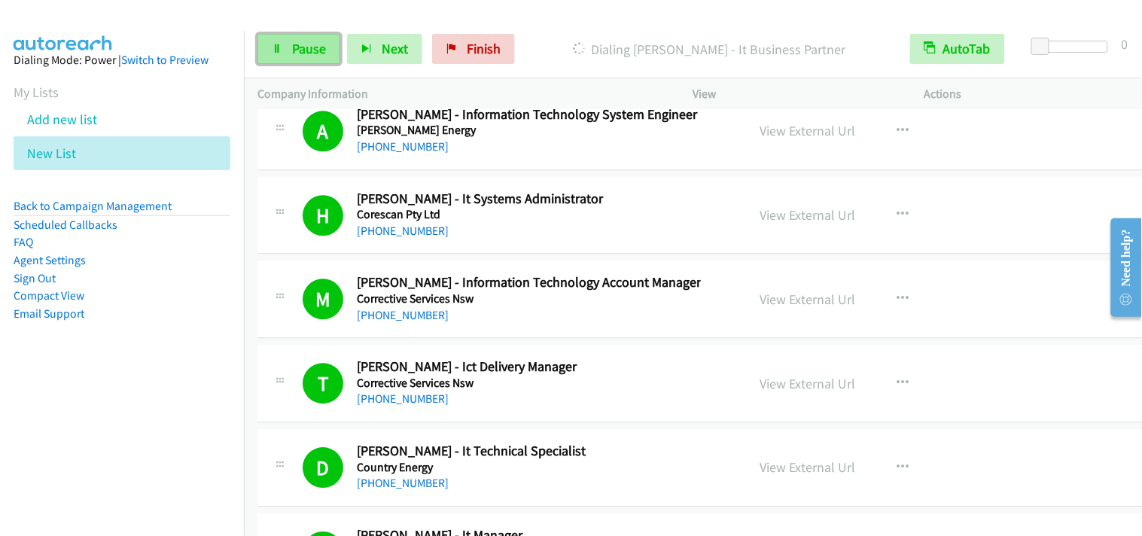
click at [284, 56] on link "Pause" at bounding box center [298, 49] width 83 height 30
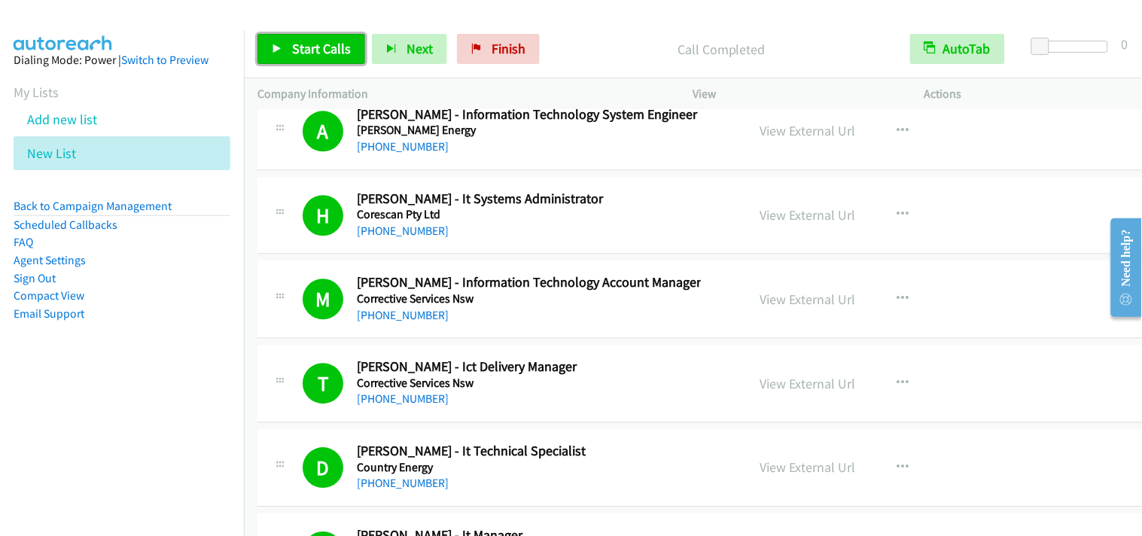
click at [306, 54] on span "Start Calls" at bounding box center [321, 48] width 59 height 17
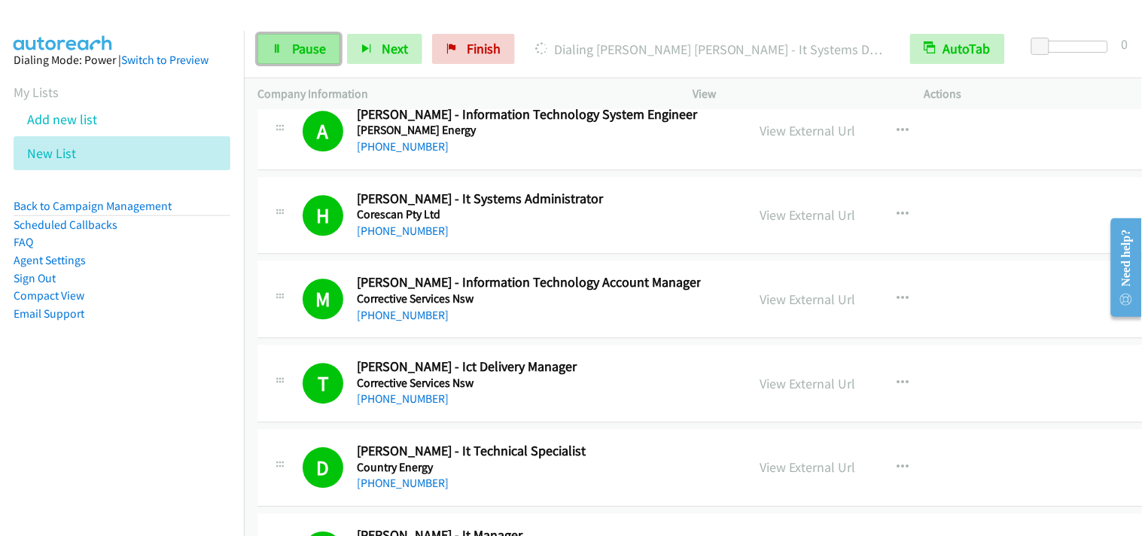
click at [327, 35] on link "Pause" at bounding box center [298, 49] width 83 height 30
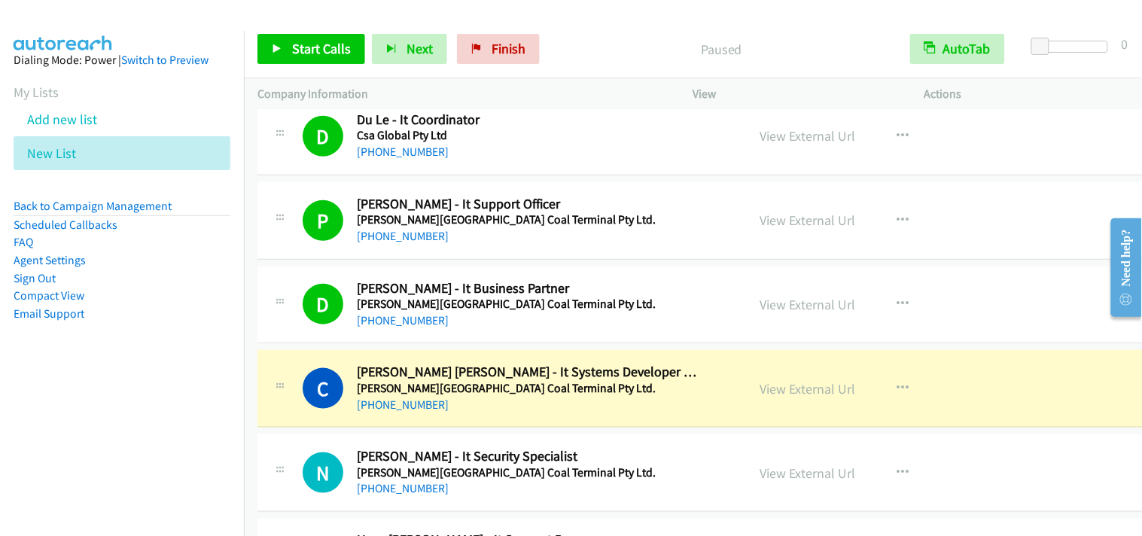
scroll to position [16556, 0]
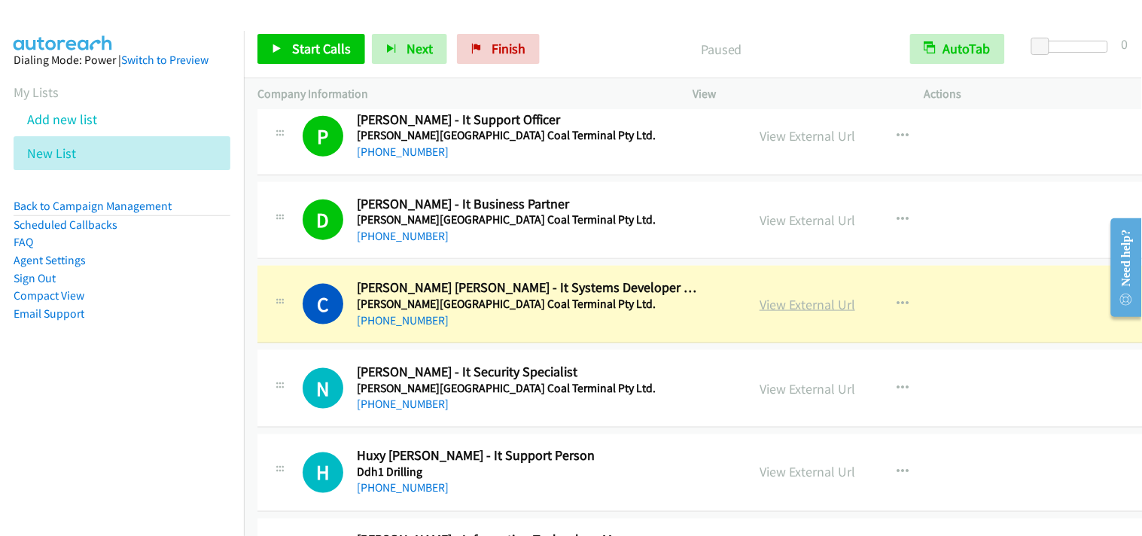
click at [759, 313] on link "View External Url" at bounding box center [807, 304] width 96 height 17
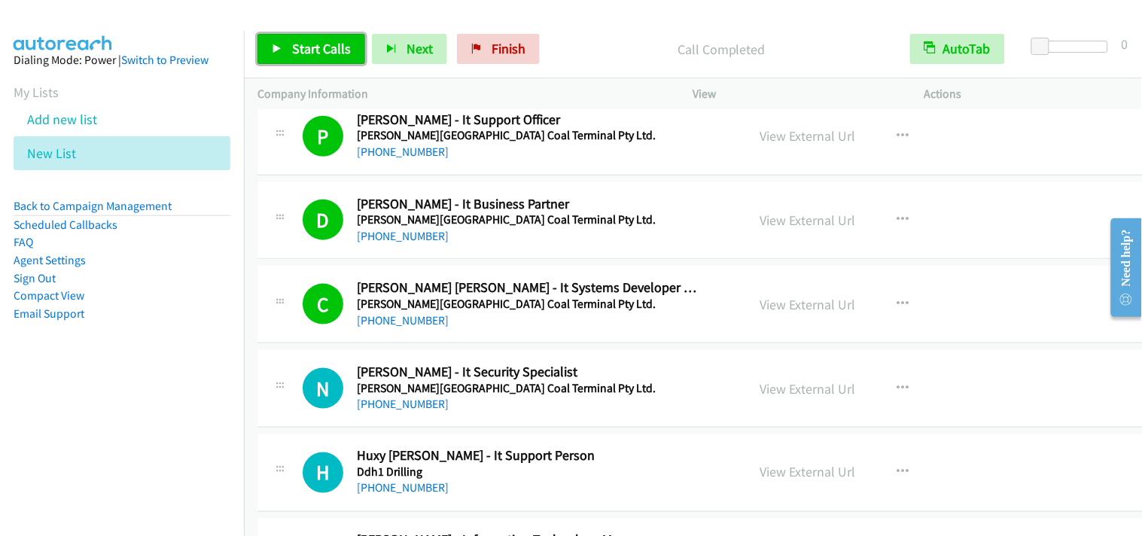
click at [329, 50] on span "Start Calls" at bounding box center [321, 48] width 59 height 17
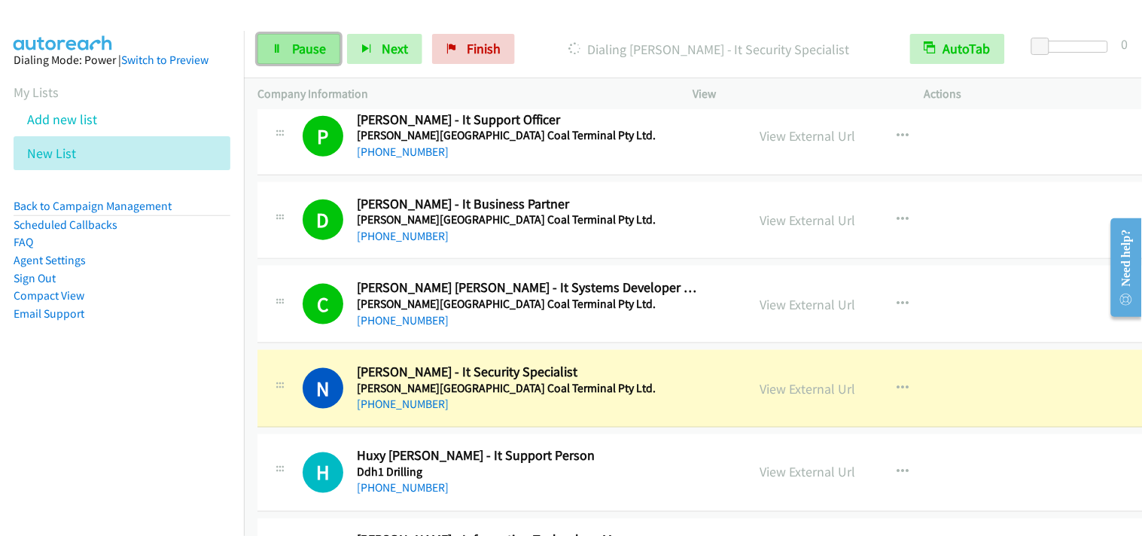
click at [305, 46] on span "Pause" at bounding box center [309, 48] width 34 height 17
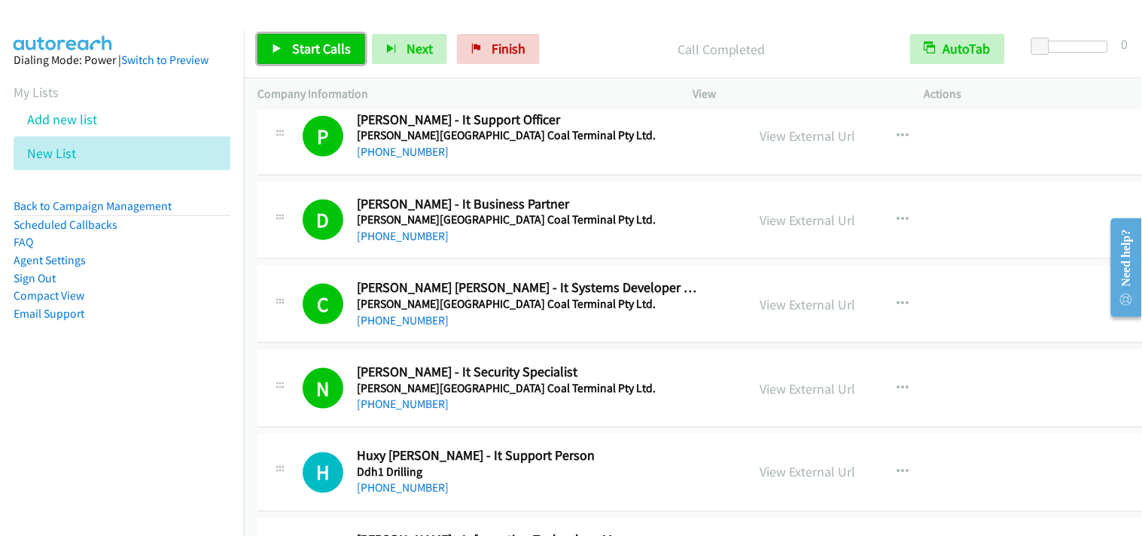
click at [292, 51] on span "Start Calls" at bounding box center [321, 48] width 59 height 17
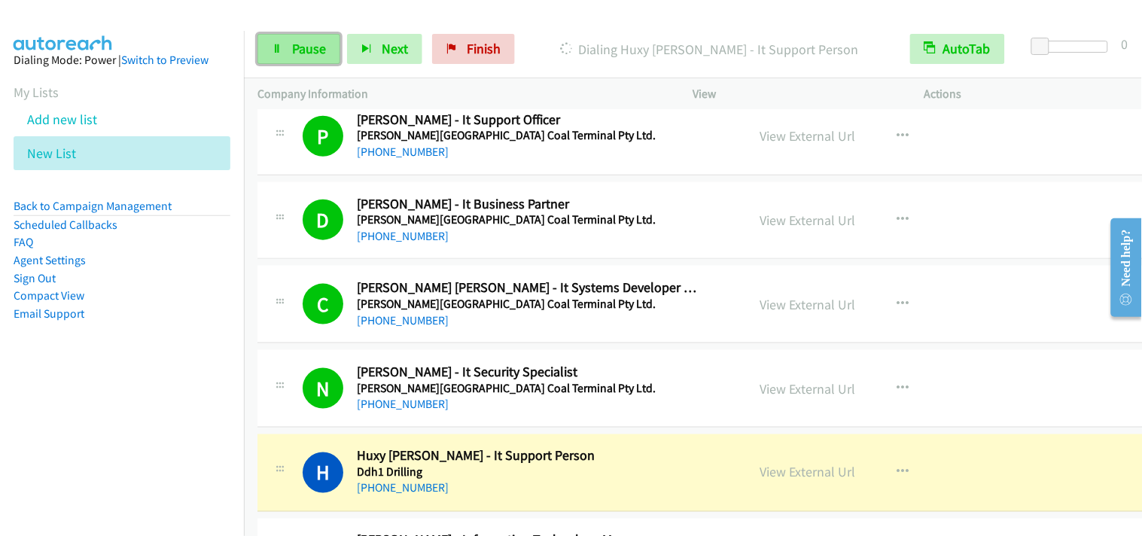
click at [324, 45] on span "Pause" at bounding box center [309, 48] width 34 height 17
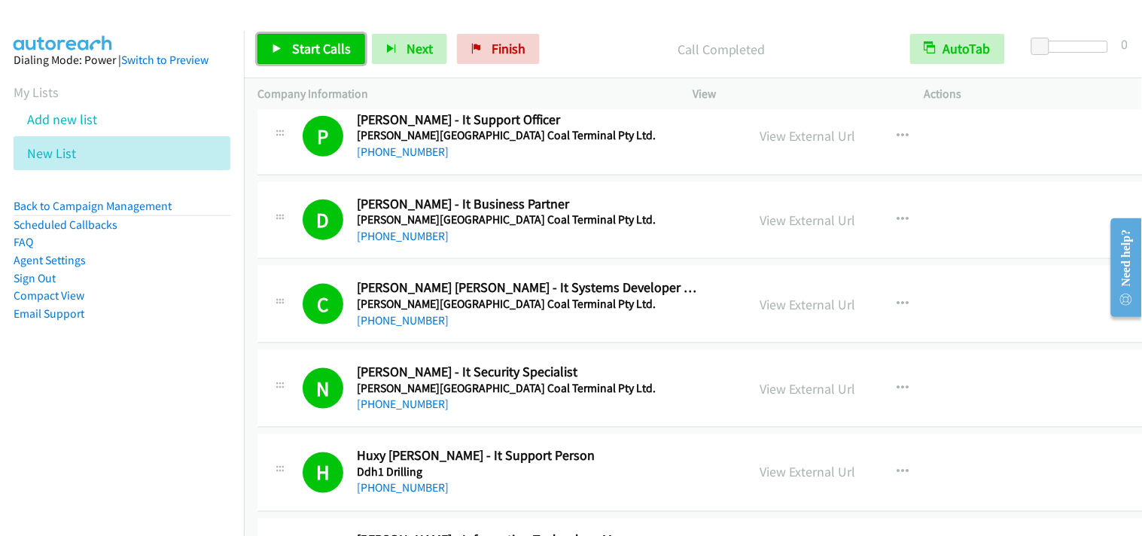
click at [275, 35] on link "Start Calls" at bounding box center [311, 49] width 108 height 30
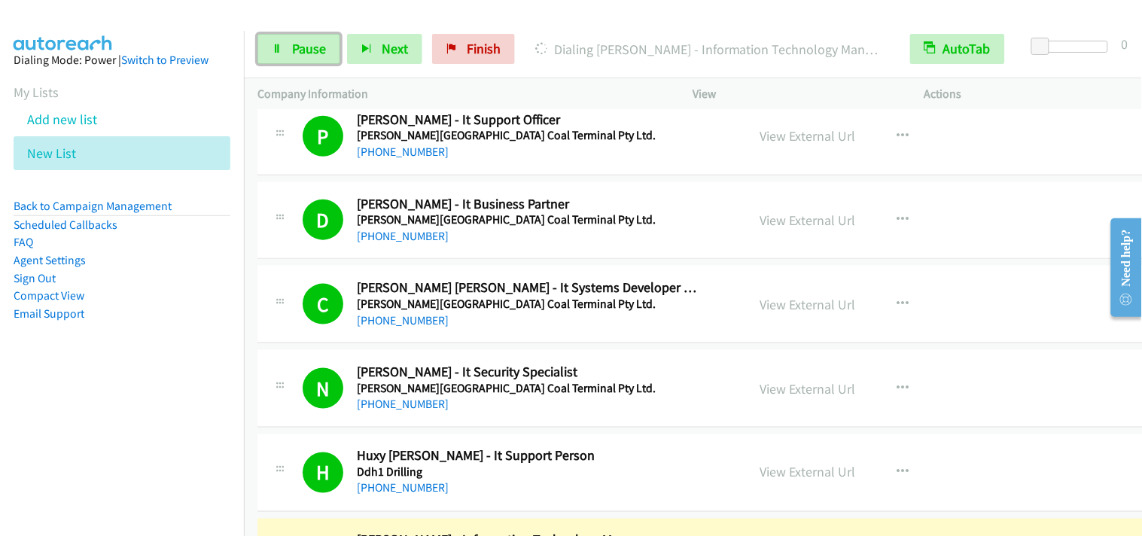
click at [321, 51] on span "Pause" at bounding box center [309, 48] width 34 height 17
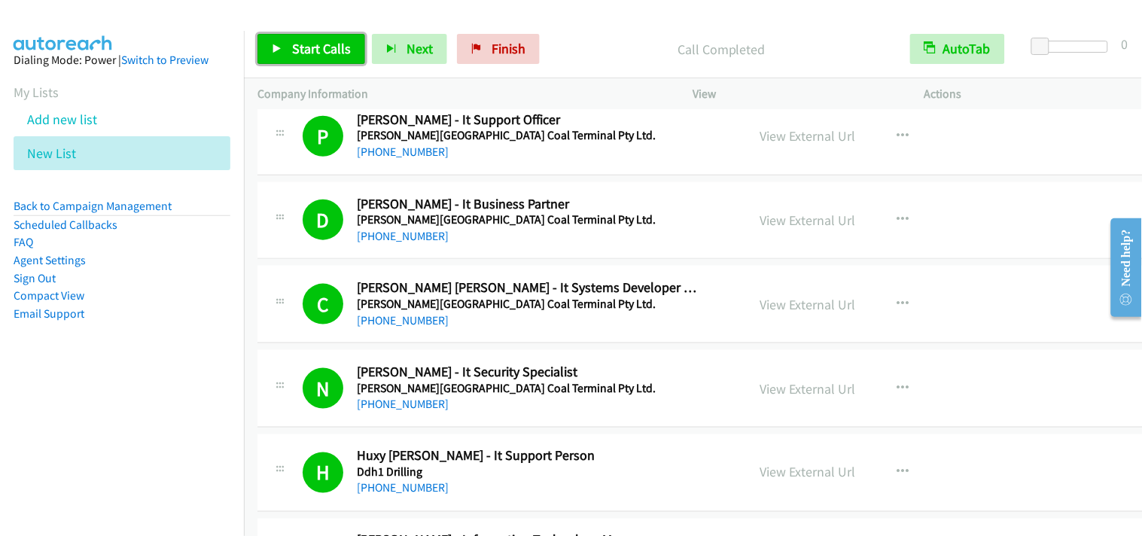
click at [315, 56] on span "Start Calls" at bounding box center [321, 48] width 59 height 17
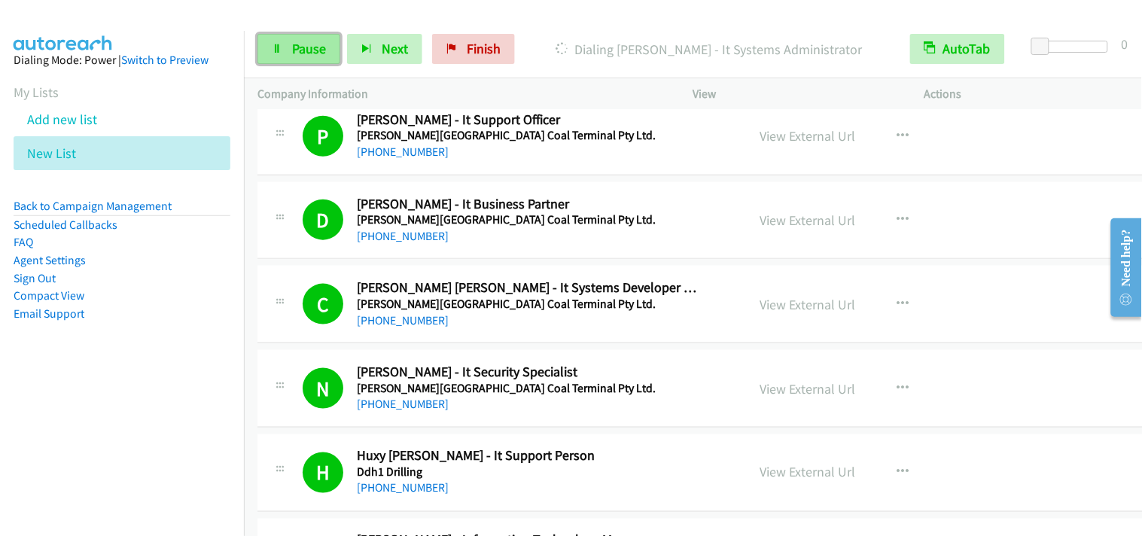
click at [296, 46] on span "Pause" at bounding box center [309, 48] width 34 height 17
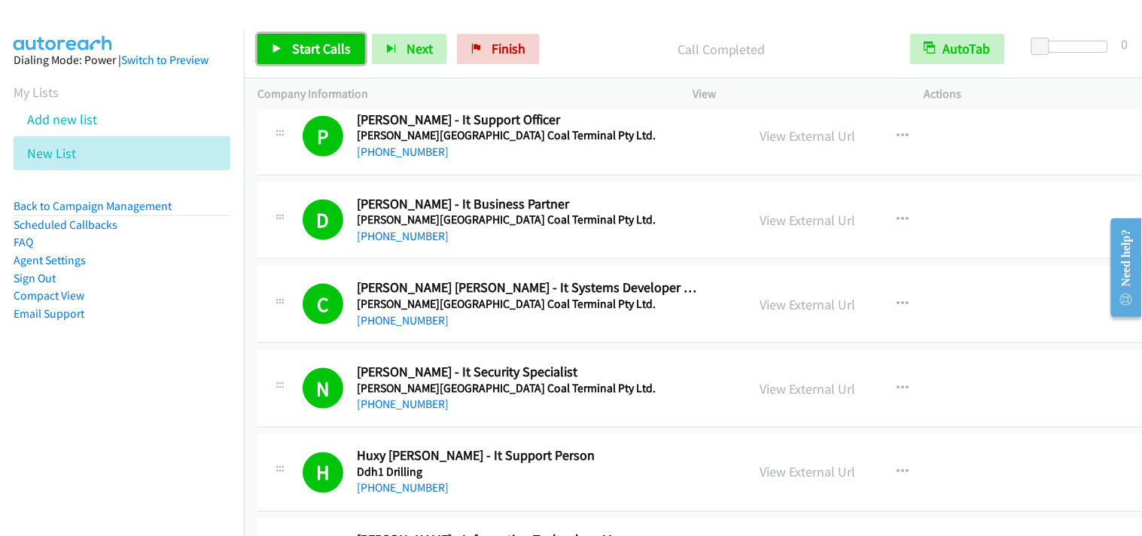
click at [312, 48] on span "Start Calls" at bounding box center [321, 48] width 59 height 17
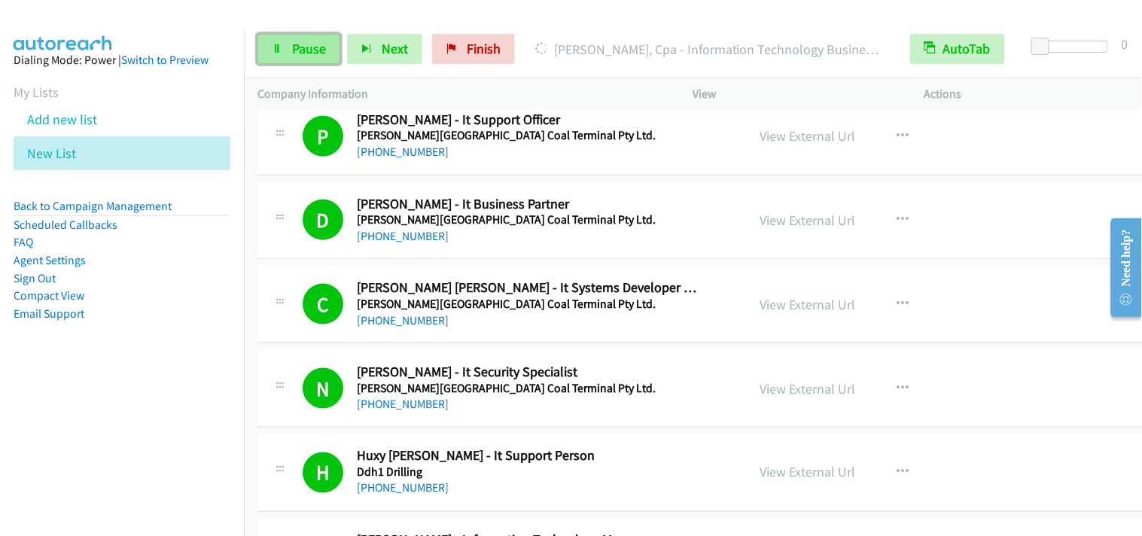
click at [301, 44] on span "Pause" at bounding box center [309, 48] width 34 height 17
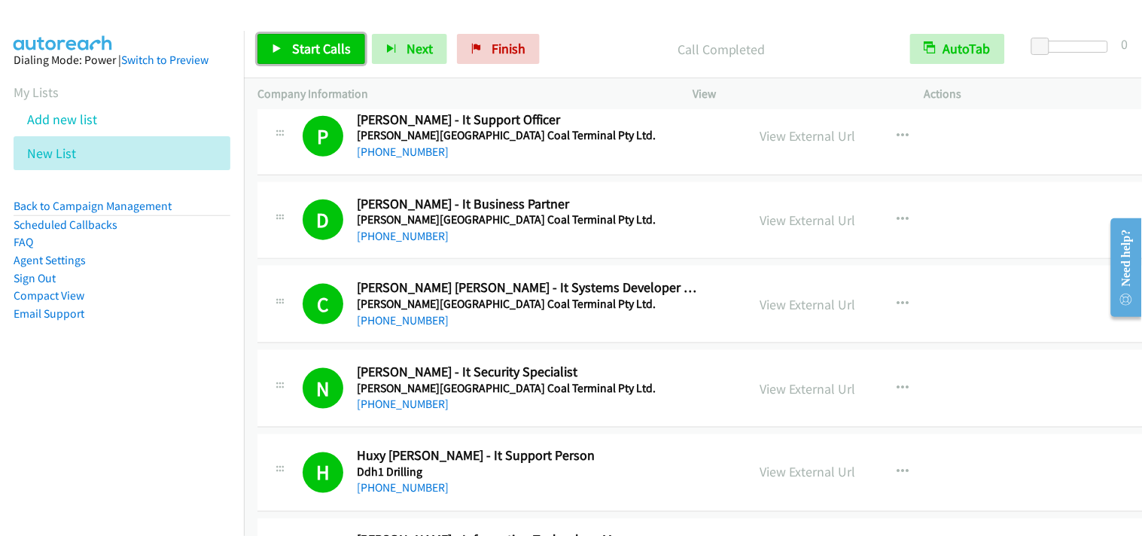
click at [306, 47] on span "Start Calls" at bounding box center [321, 48] width 59 height 17
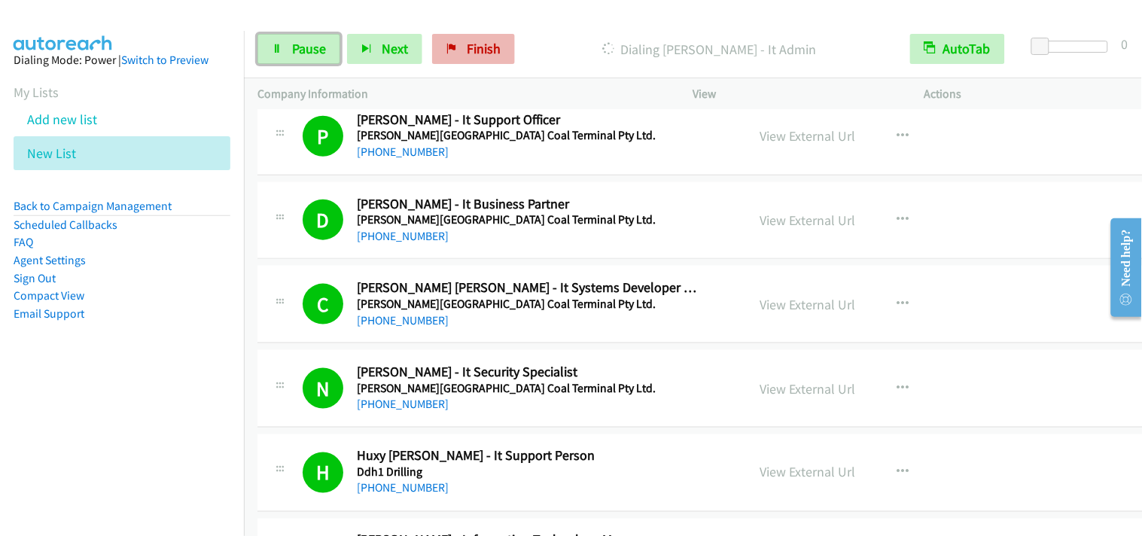
click at [312, 40] on span "Pause" at bounding box center [309, 48] width 34 height 17
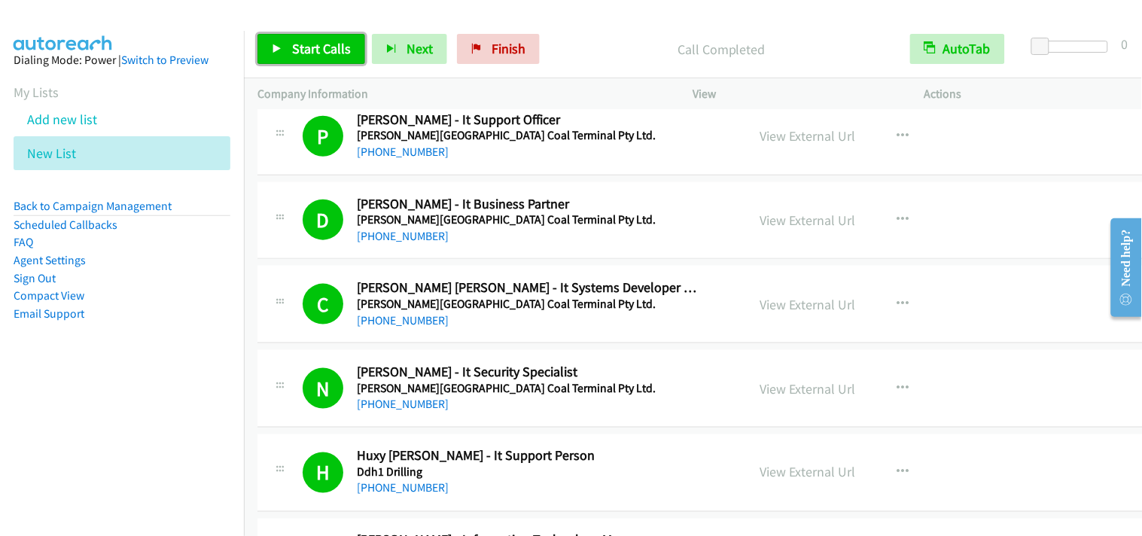
click at [339, 49] on span "Start Calls" at bounding box center [321, 48] width 59 height 17
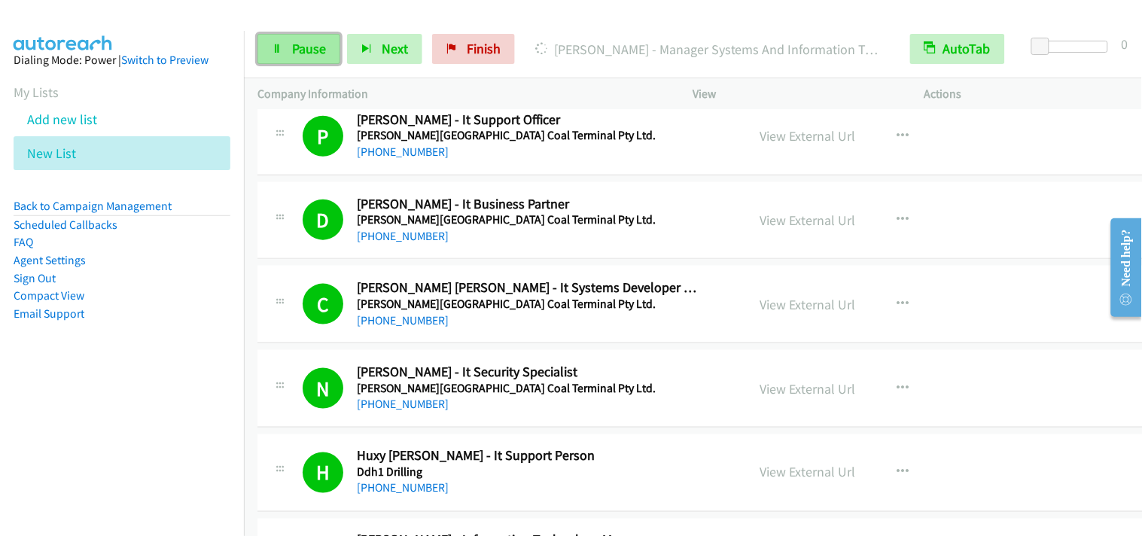
click at [275, 54] on link "Pause" at bounding box center [298, 49] width 83 height 30
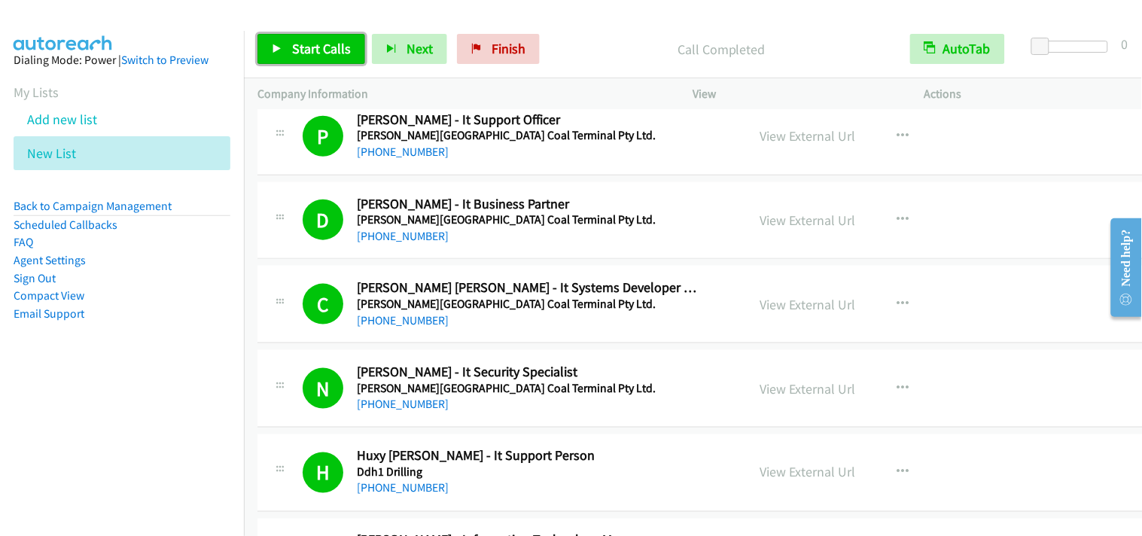
click at [342, 56] on span "Start Calls" at bounding box center [321, 48] width 59 height 17
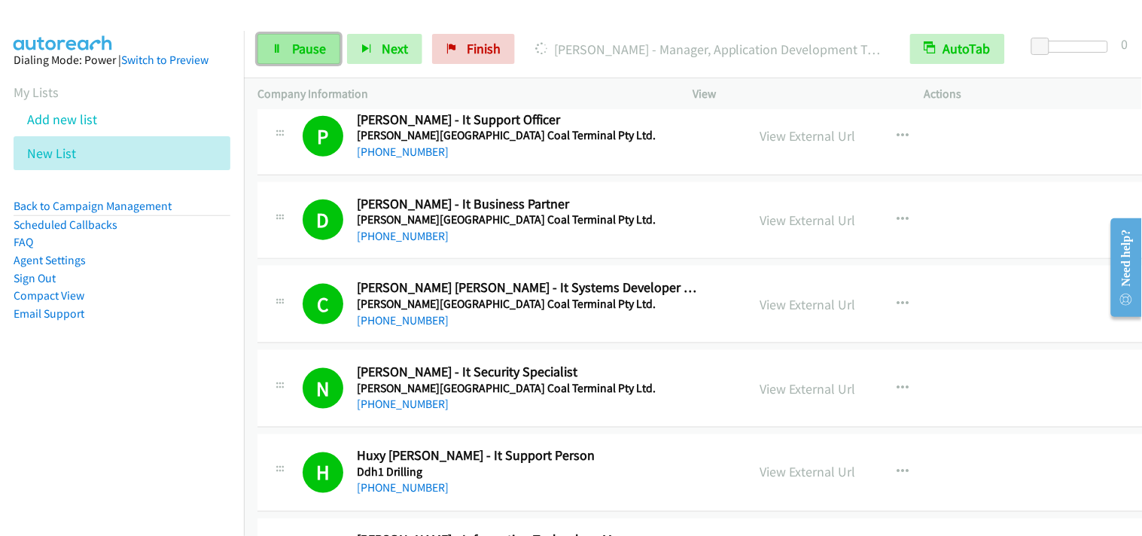
click at [276, 55] on link "Pause" at bounding box center [298, 49] width 83 height 30
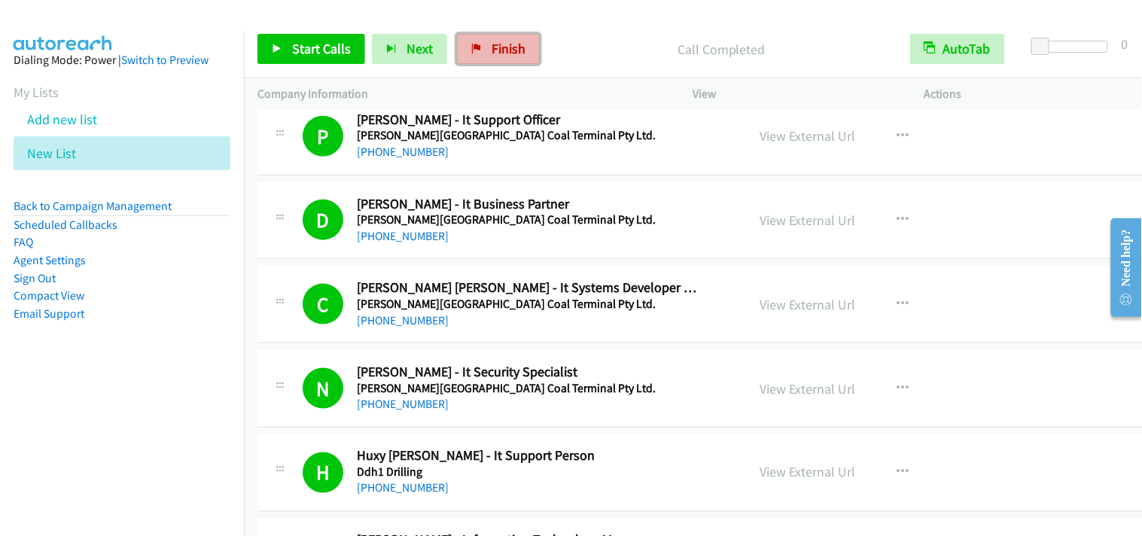
click at [521, 43] on span "Finish" at bounding box center [508, 48] width 34 height 17
